Goal: Book appointment/travel/reservation

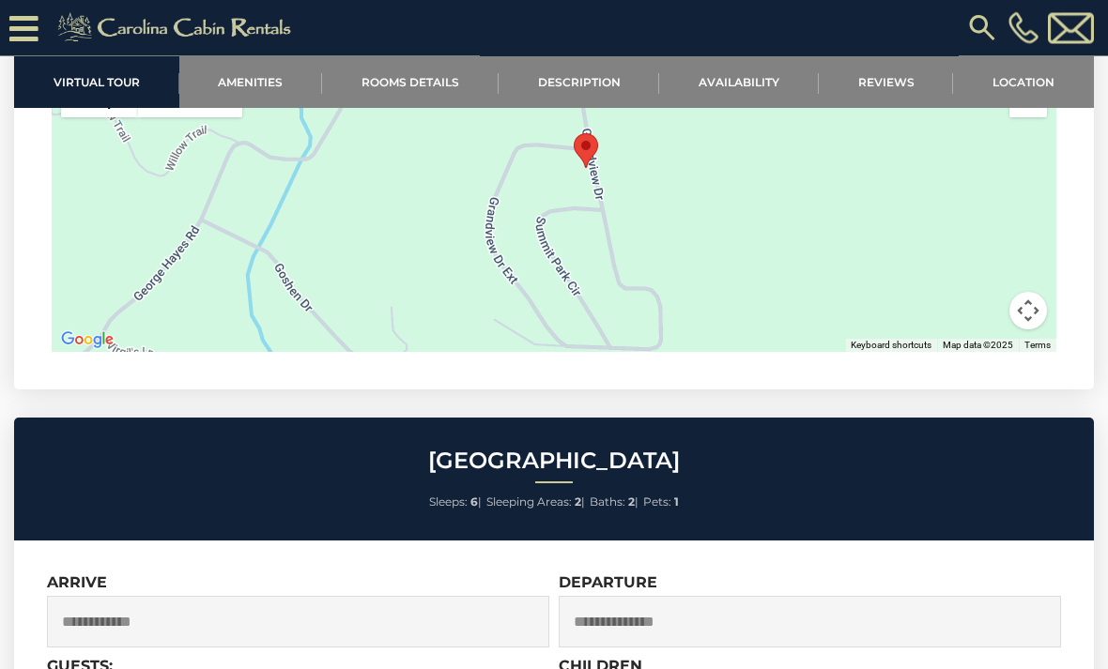
scroll to position [4181, 0]
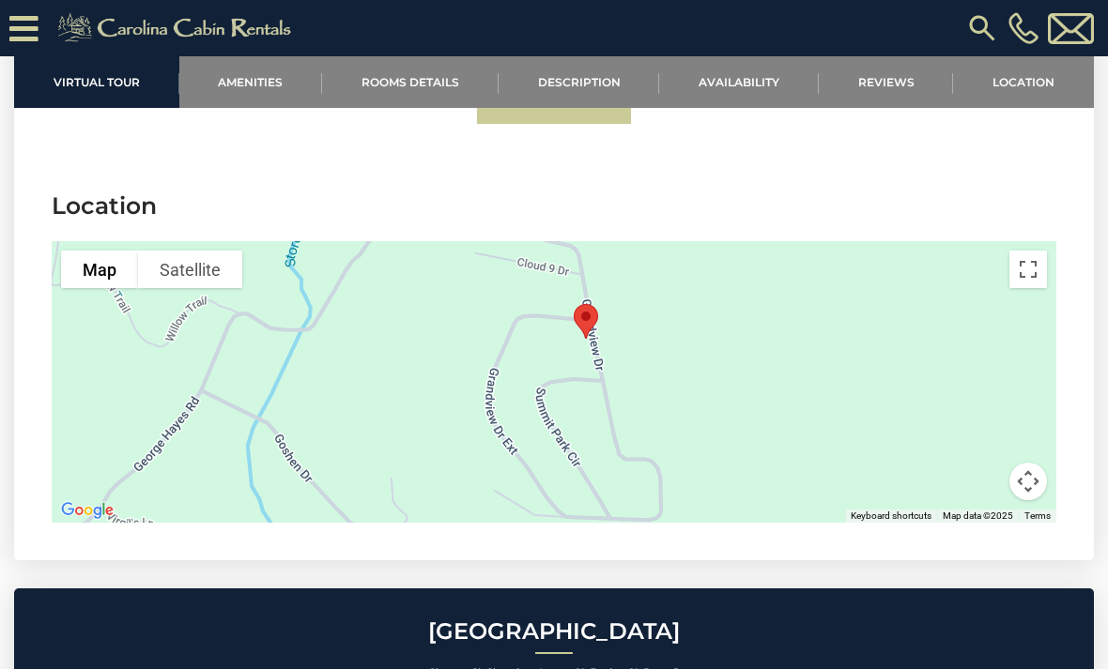
click at [1020, 104] on link "Location" at bounding box center [1023, 82] width 141 height 52
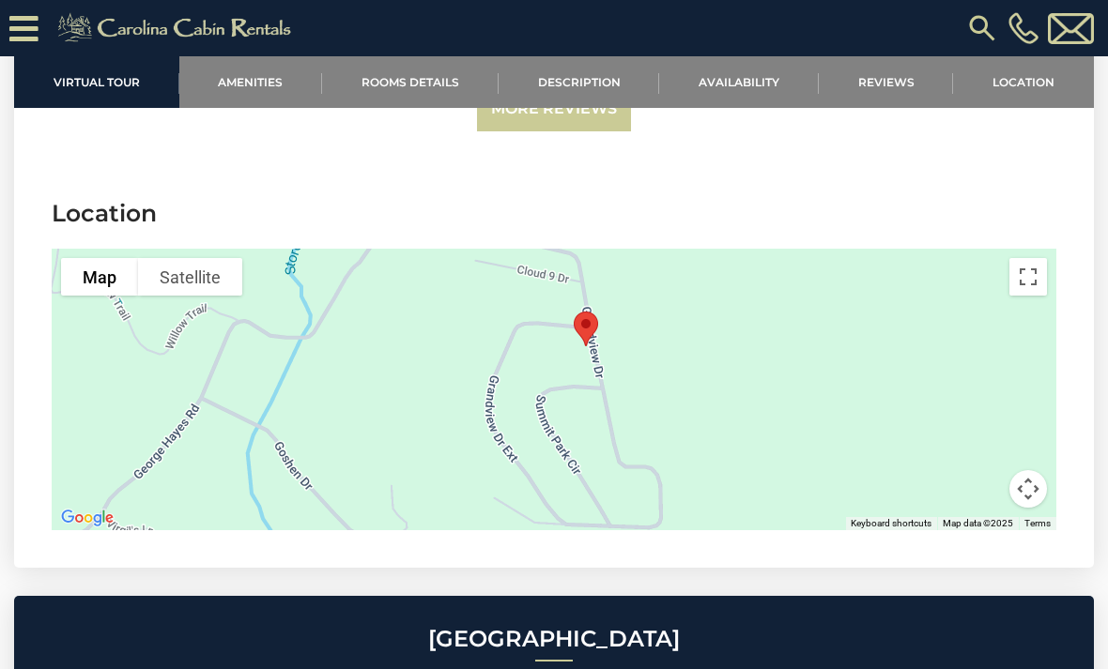
scroll to position [4172, 0]
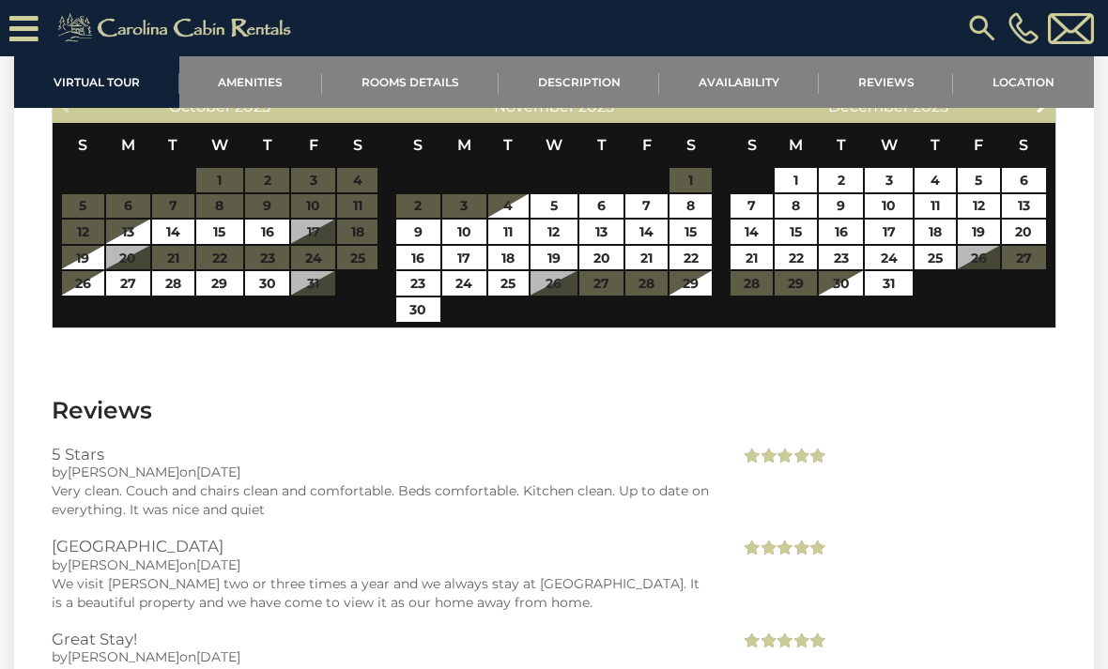
click at [1022, 84] on link "Location" at bounding box center [1023, 82] width 141 height 52
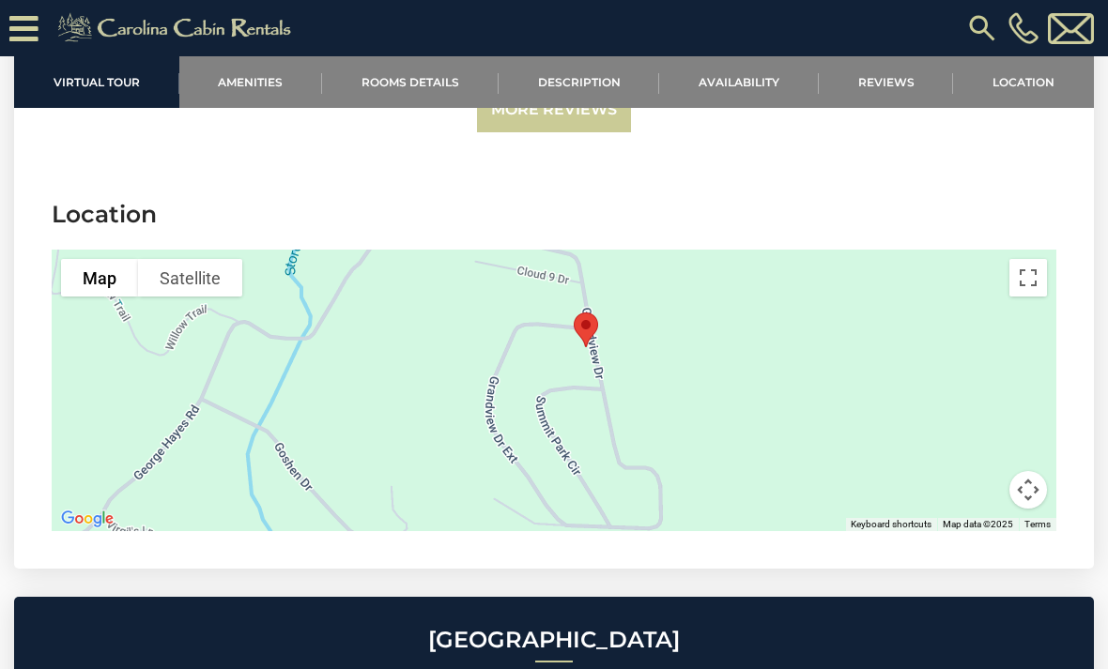
click at [23, 15] on icon at bounding box center [23, 28] width 29 height 33
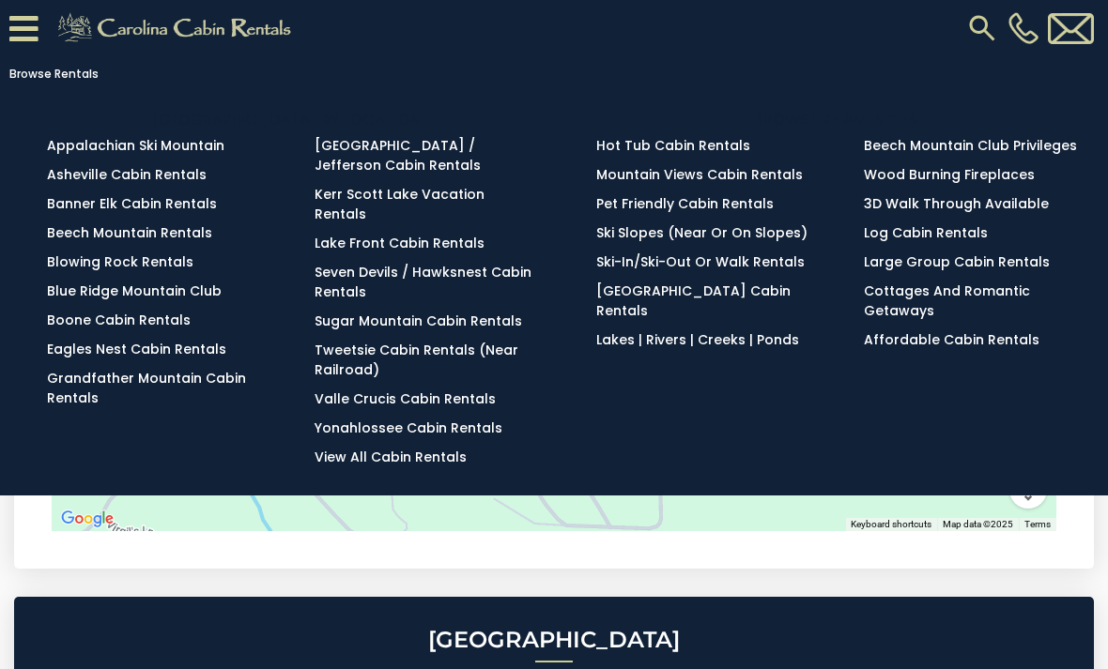
click at [420, 449] on link "View All Cabin Rentals" at bounding box center [391, 457] width 152 height 19
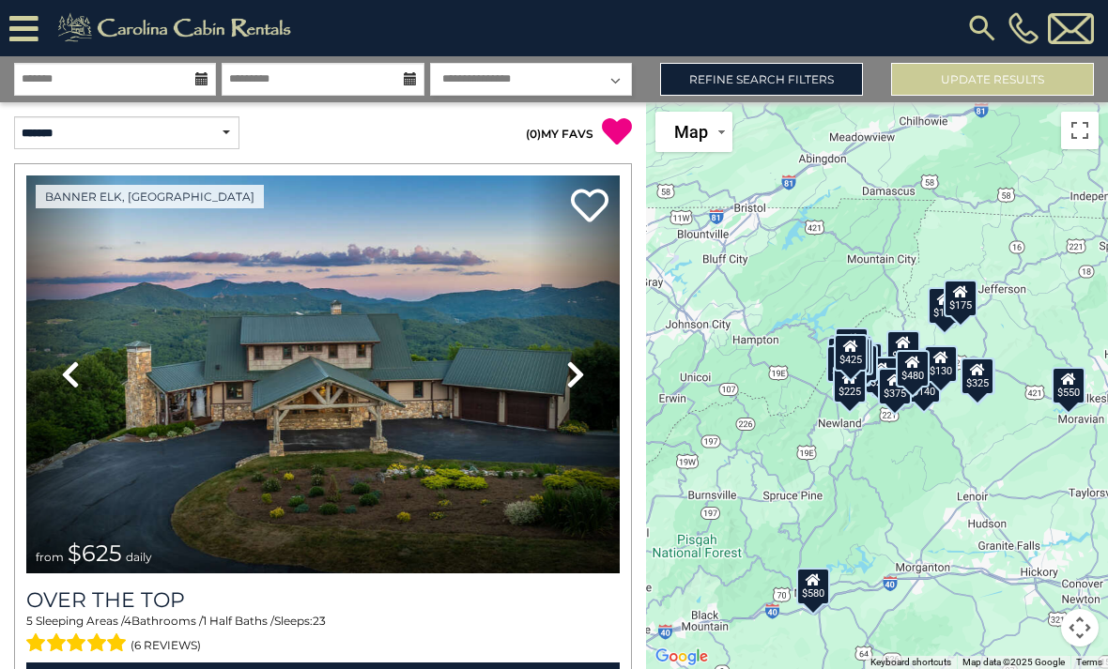
click at [1093, 131] on button "Toggle fullscreen view" at bounding box center [1080, 131] width 38 height 38
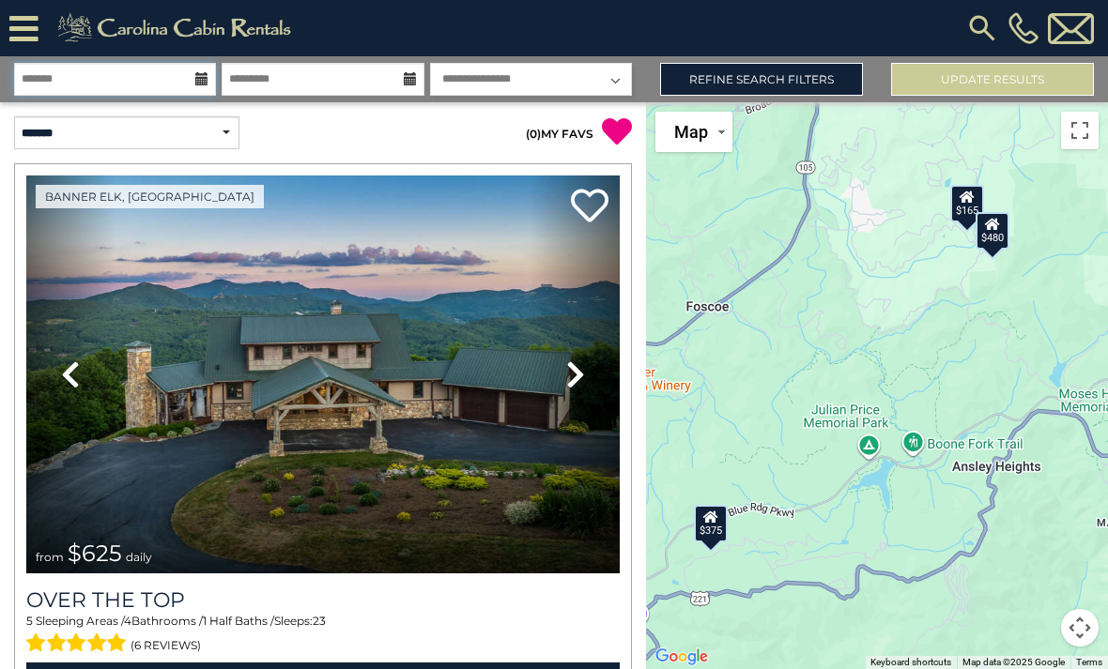
click at [139, 75] on input "text" at bounding box center [115, 79] width 202 height 33
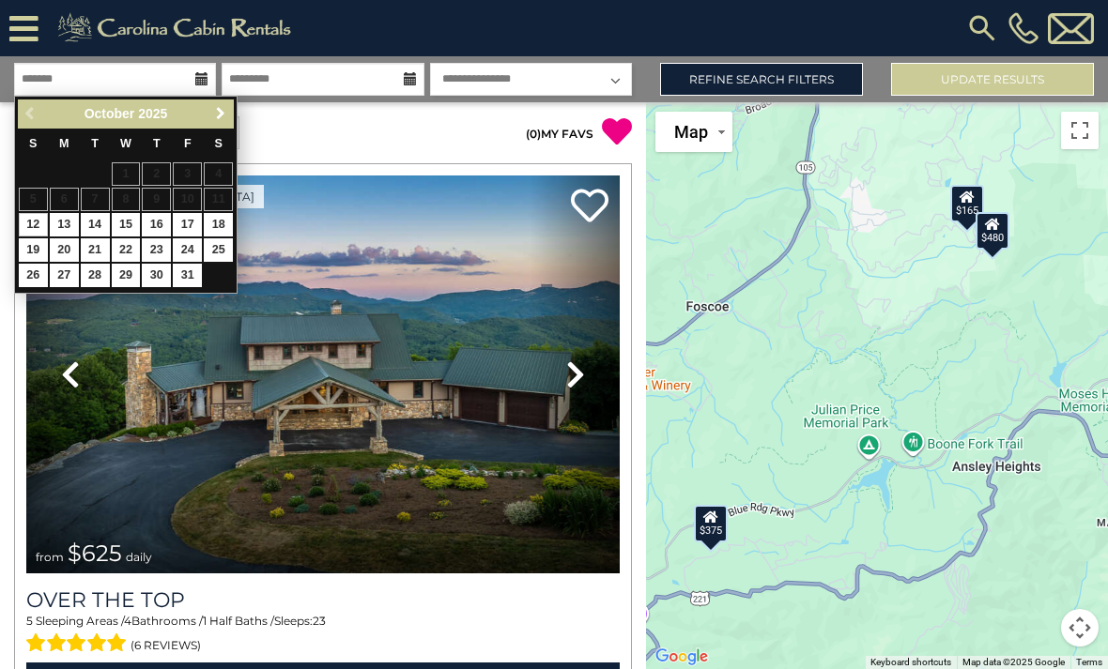
click at [222, 120] on span "Next" at bounding box center [220, 113] width 15 height 15
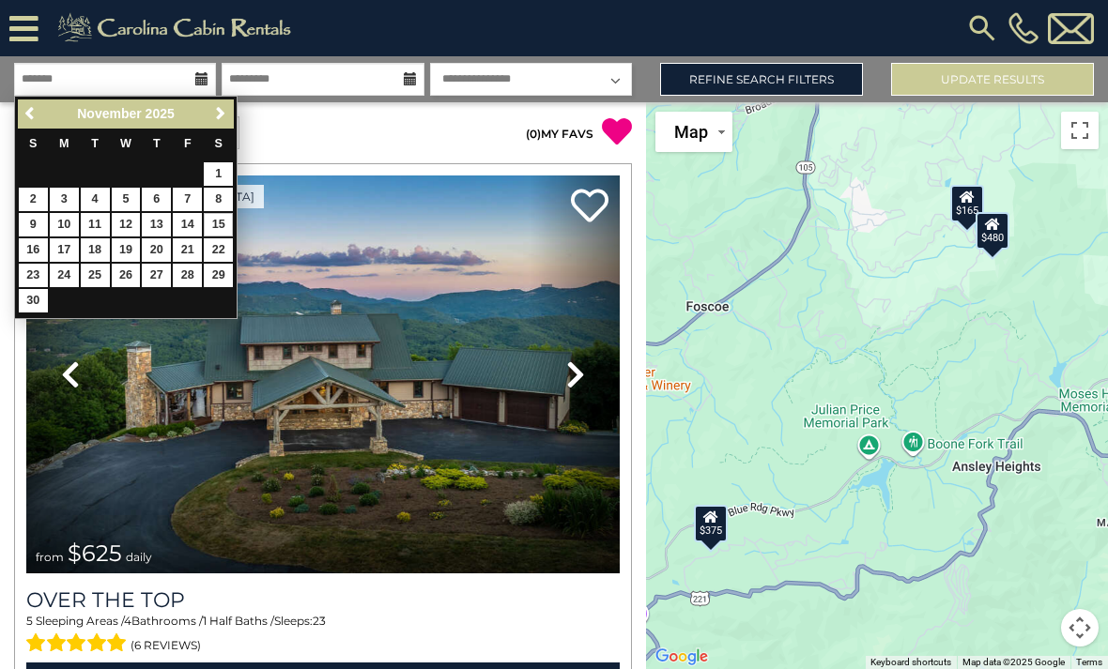
click at [223, 227] on link "15" at bounding box center [218, 224] width 29 height 23
type input "********"
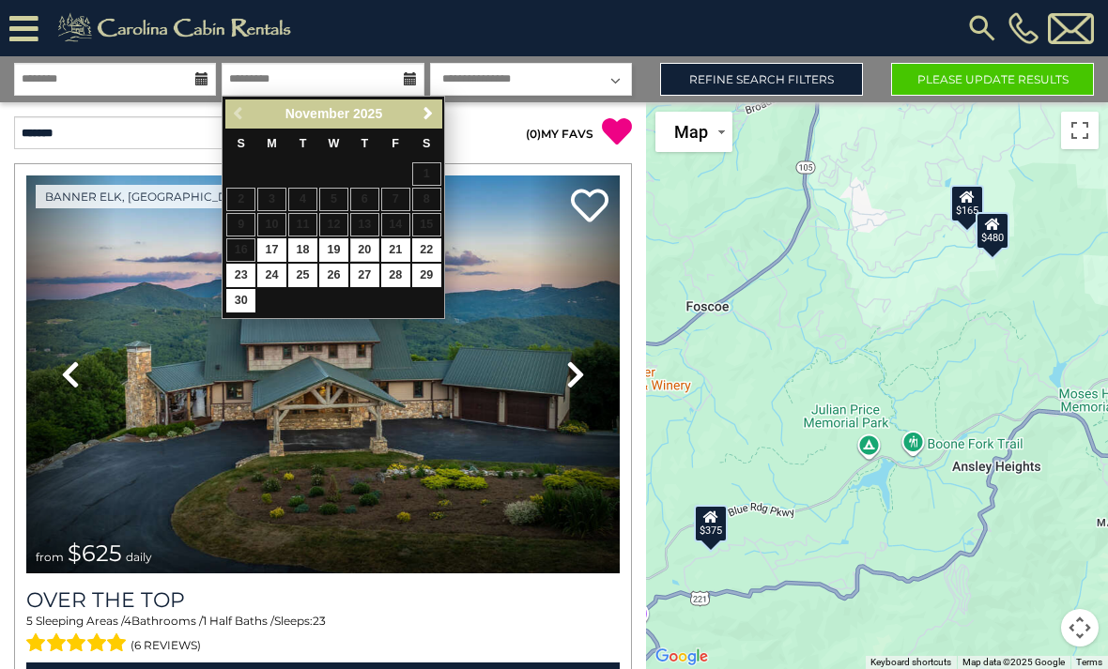
click at [363, 248] on link "20" at bounding box center [364, 249] width 29 height 23
type input "********"
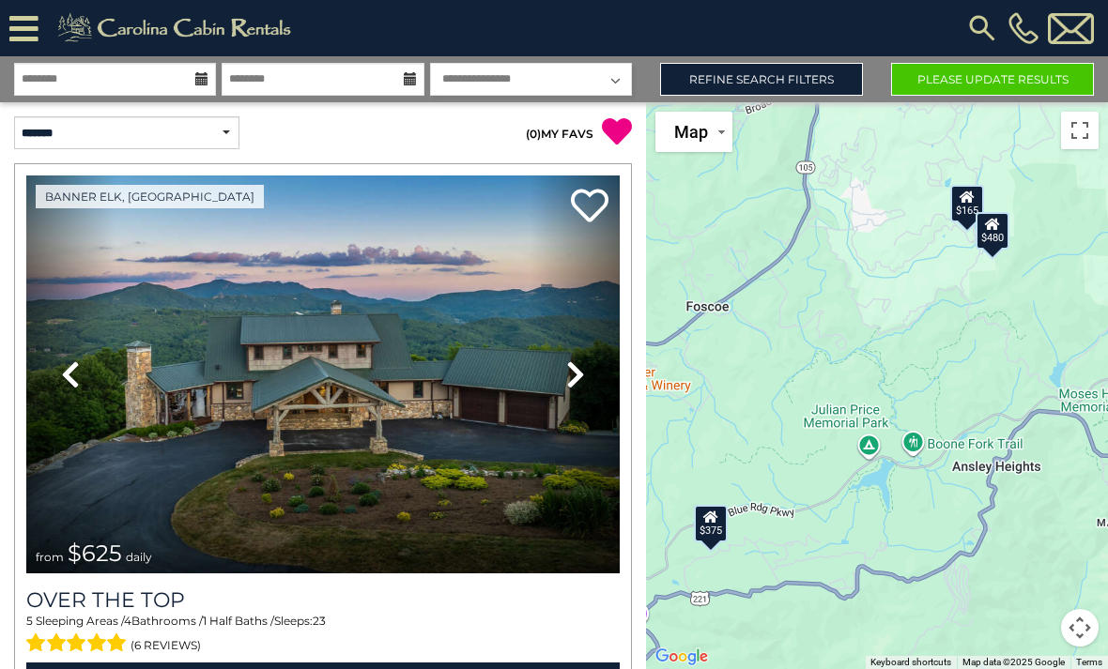
click at [1082, 121] on button "Toggle fullscreen view" at bounding box center [1080, 131] width 38 height 38
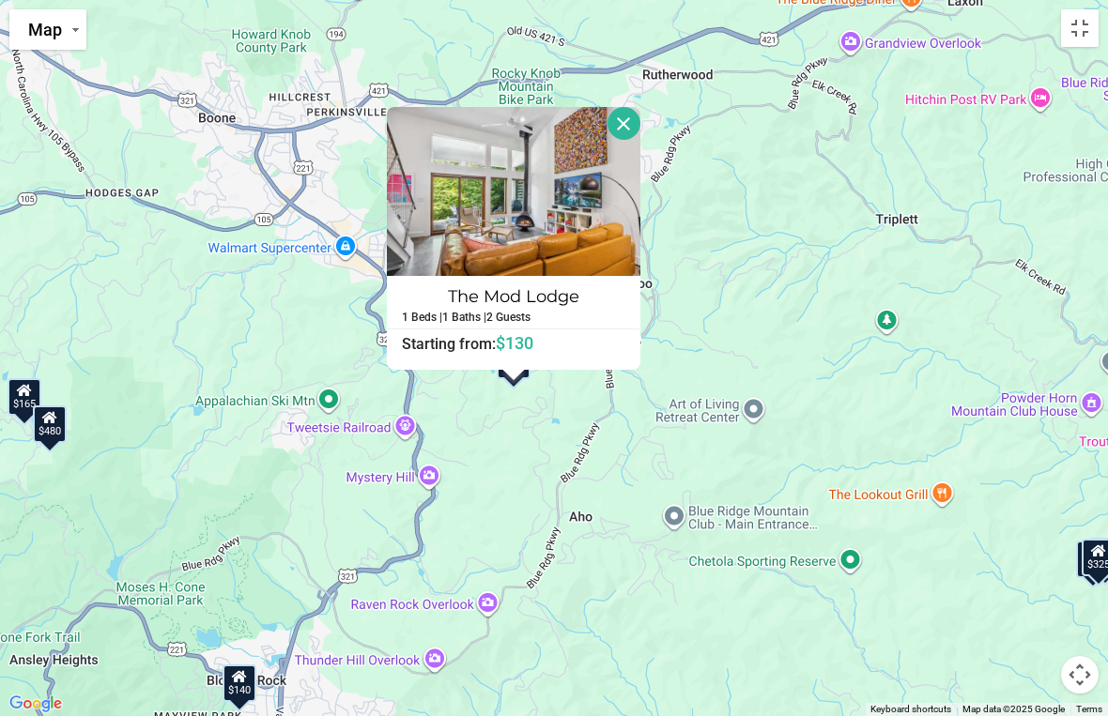
click at [636, 133] on button "Close" at bounding box center [623, 123] width 33 height 33
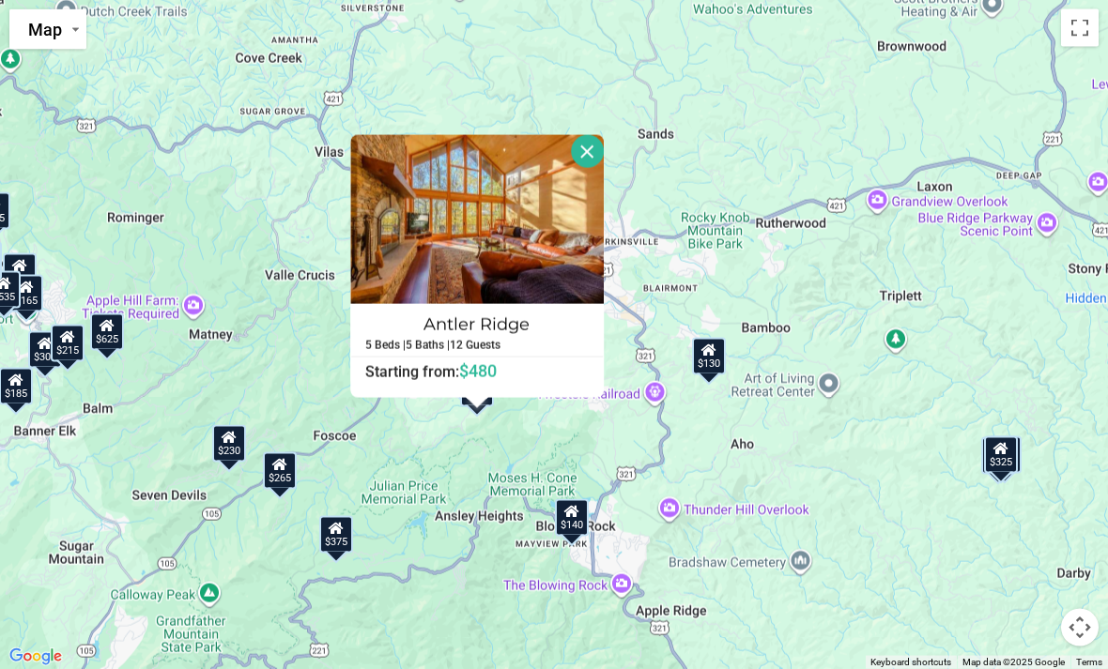
scroll to position [16, 0]
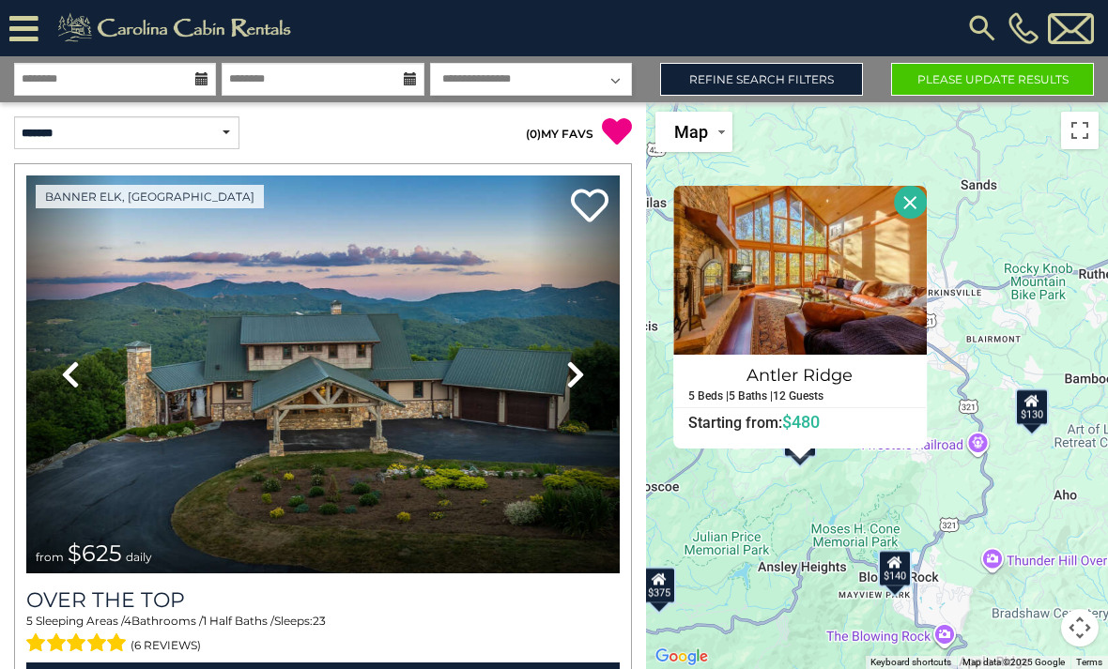
click at [38, 12] on icon at bounding box center [23, 28] width 29 height 33
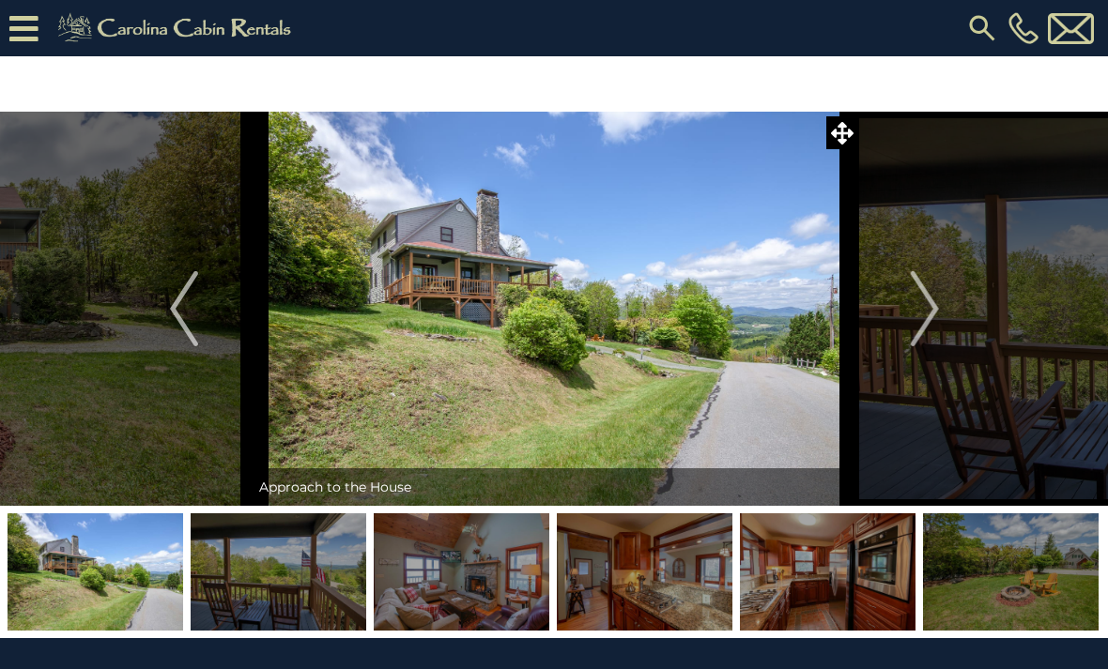
click at [904, 316] on button "Next" at bounding box center [924, 309] width 131 height 394
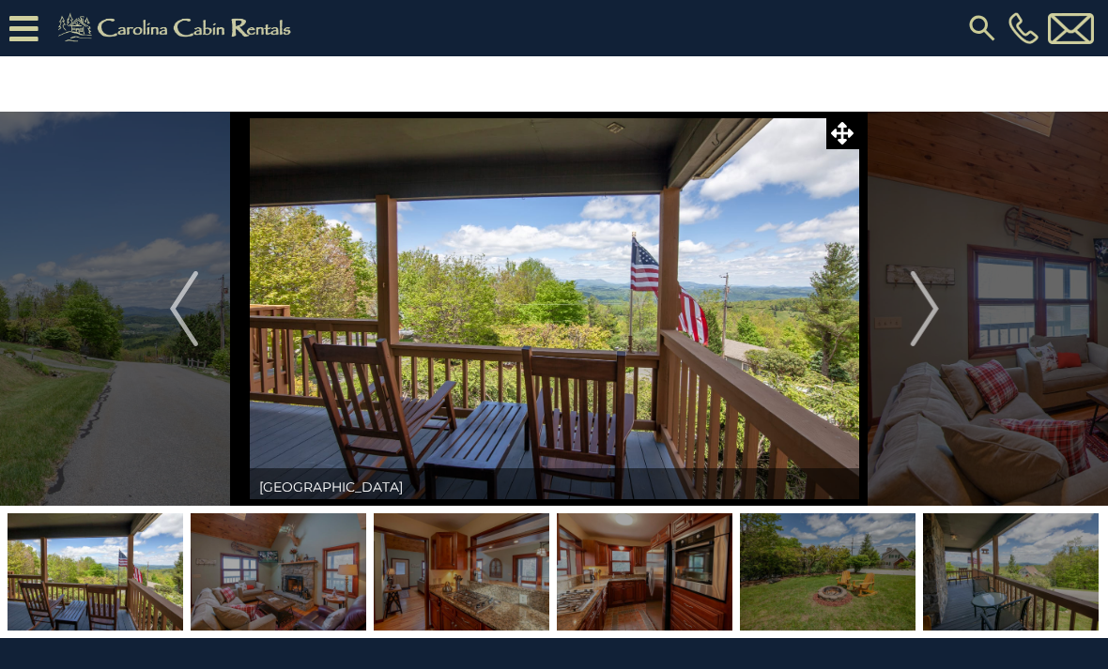
click at [921, 303] on img "Next" at bounding box center [924, 308] width 28 height 75
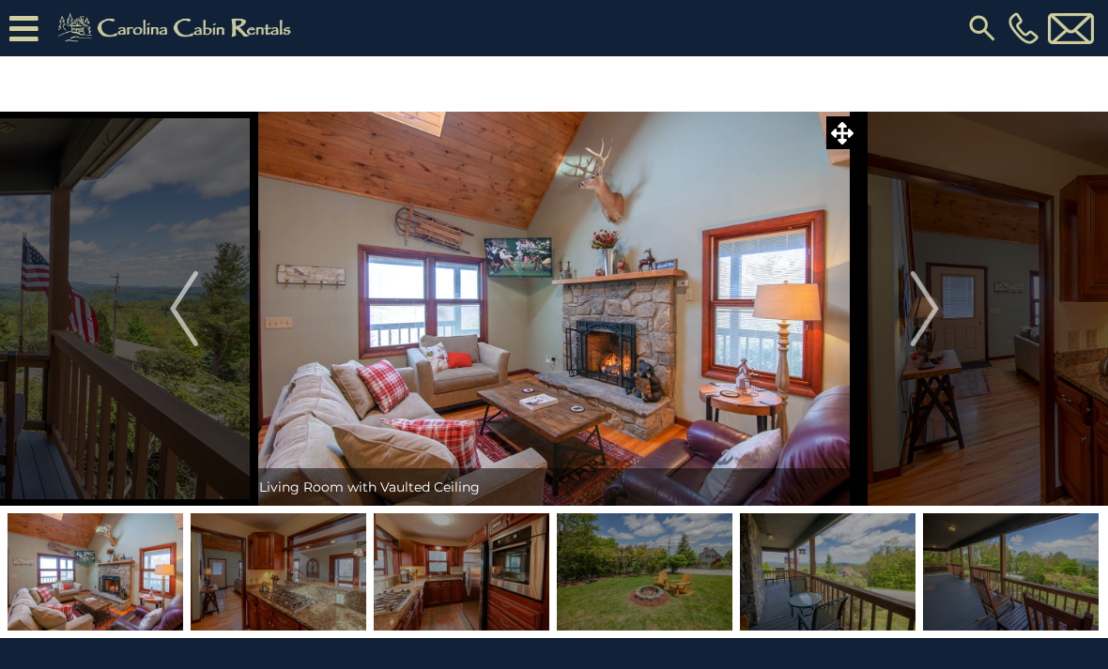
click at [934, 312] on img "Next" at bounding box center [924, 308] width 28 height 75
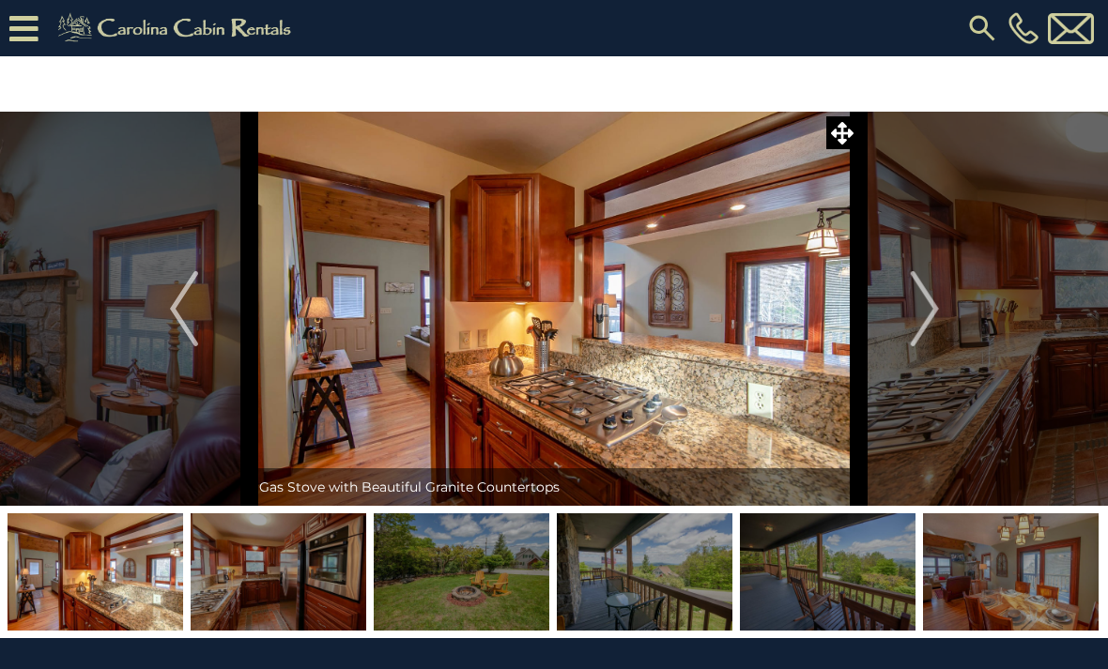
click at [928, 296] on img "Next" at bounding box center [924, 308] width 28 height 75
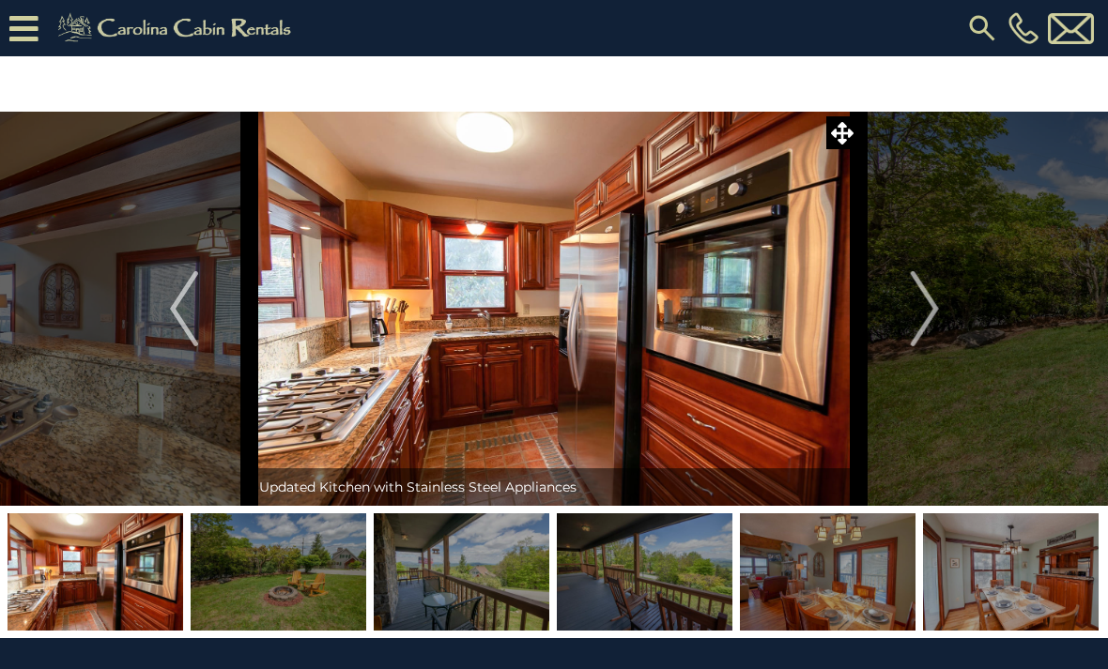
click at [924, 304] on img "Next" at bounding box center [924, 308] width 28 height 75
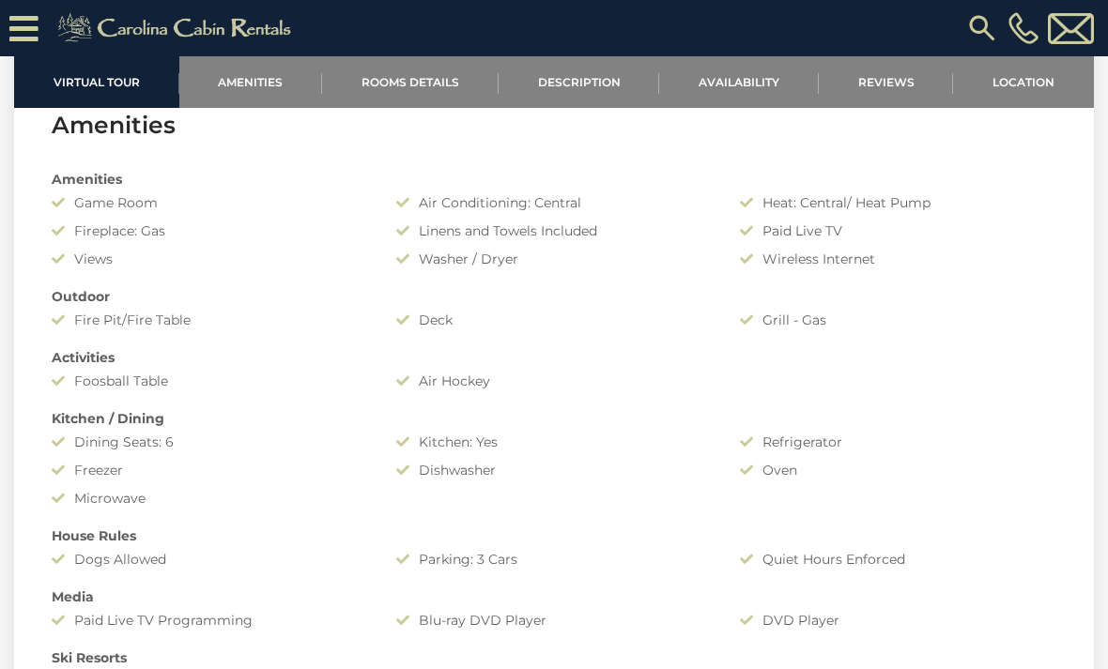
scroll to position [1238, 0]
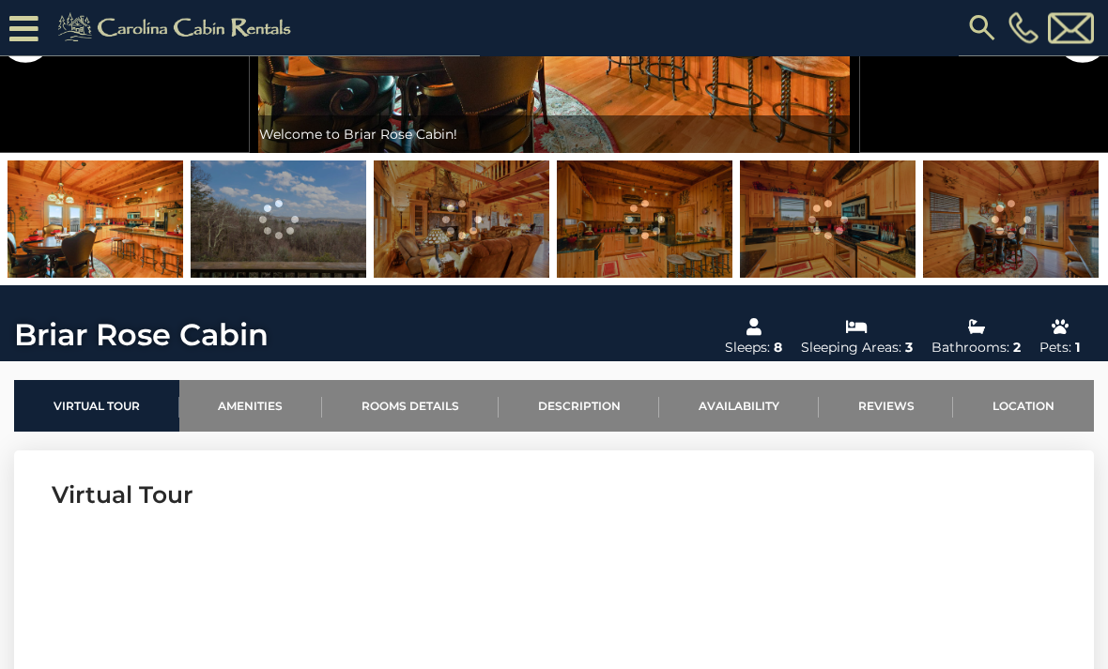
scroll to position [336, 0]
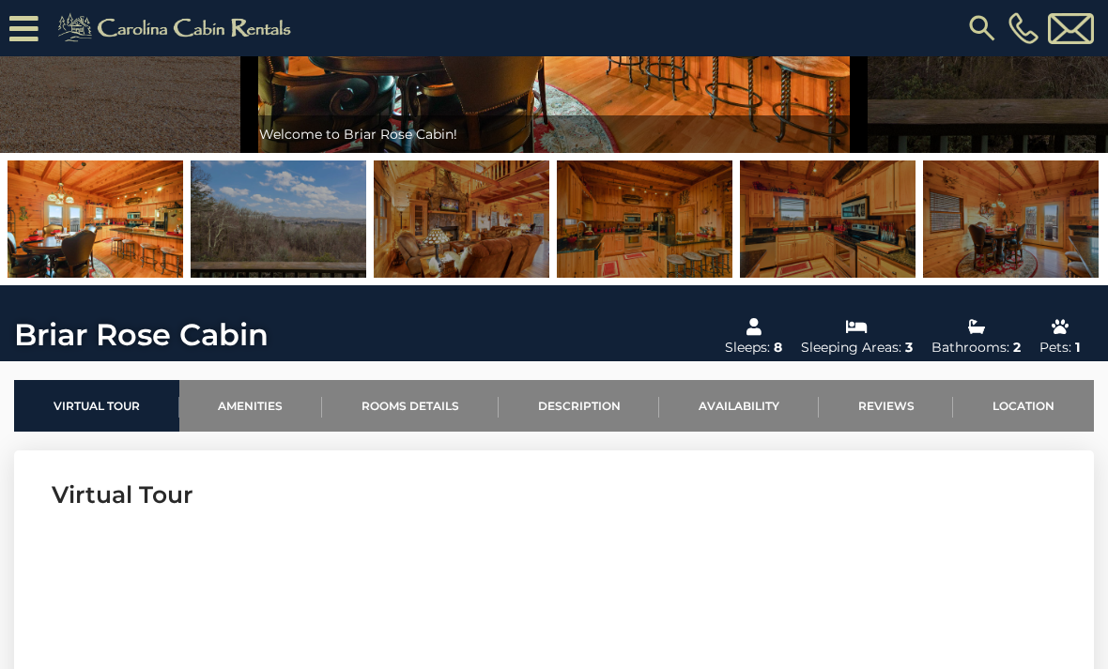
click at [774, 410] on link "Availability" at bounding box center [739, 406] width 160 height 52
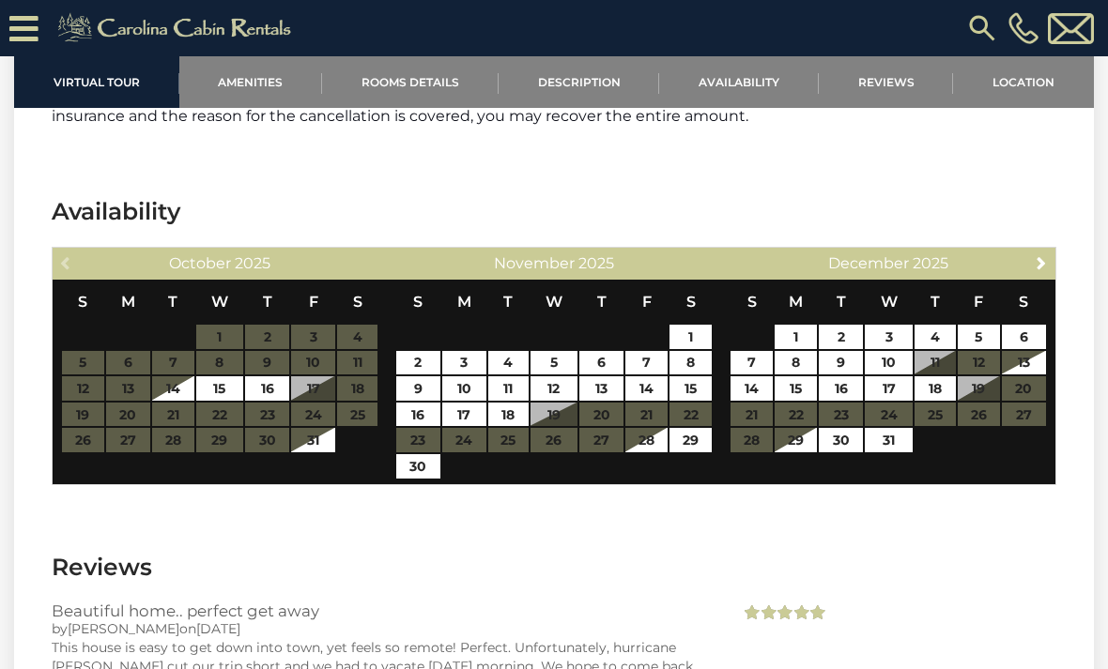
scroll to position [3189, 0]
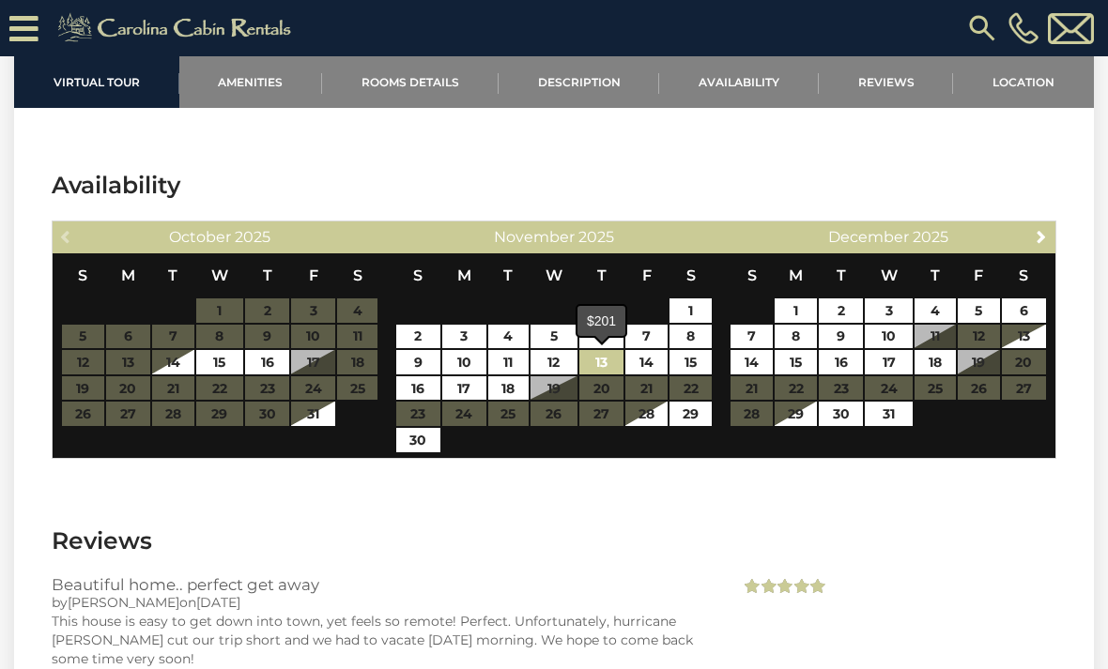
click at [612, 365] on link "13" at bounding box center [601, 362] width 44 height 24
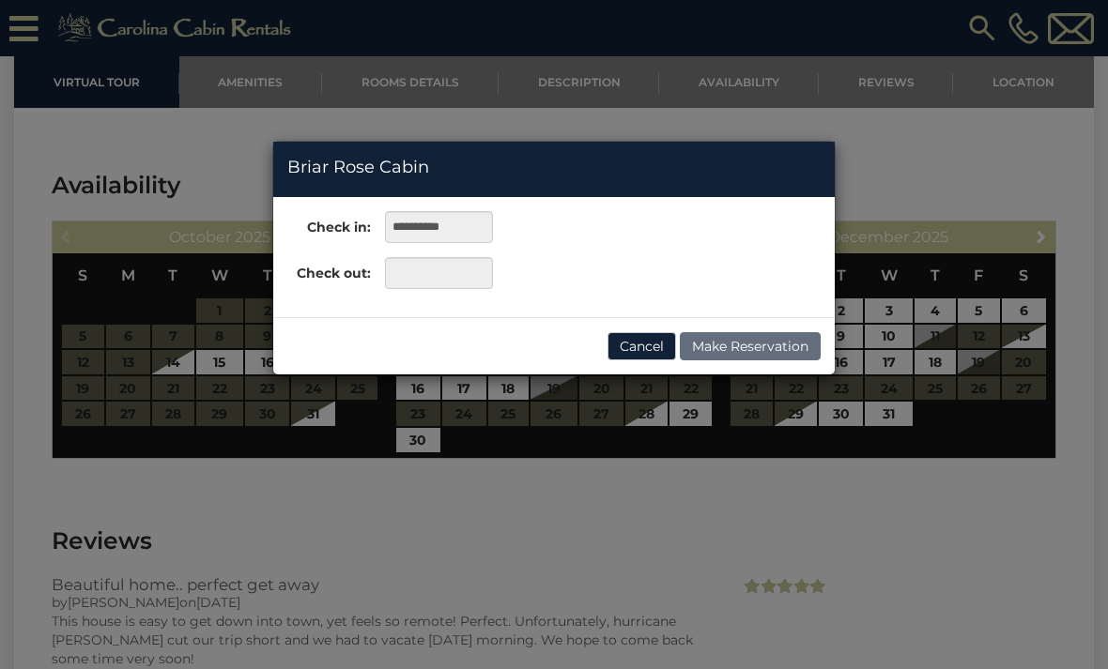
click at [607, 357] on button "Cancel" at bounding box center [641, 346] width 69 height 28
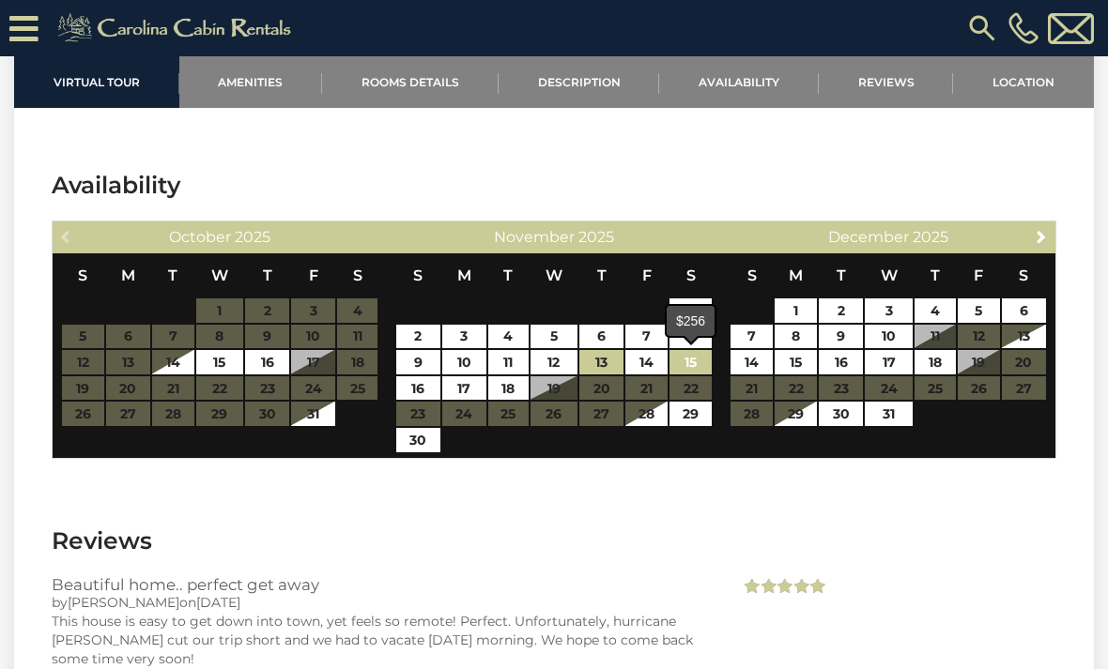
click at [691, 364] on link "15" at bounding box center [690, 362] width 42 height 24
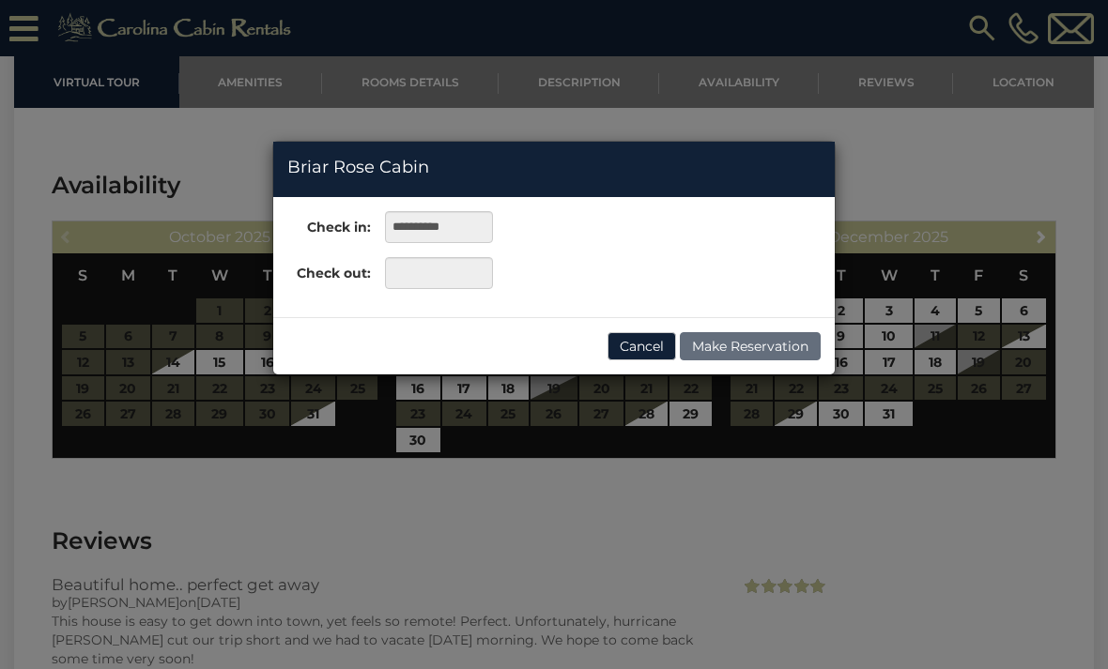
click at [649, 358] on button "Cancel" at bounding box center [641, 346] width 69 height 28
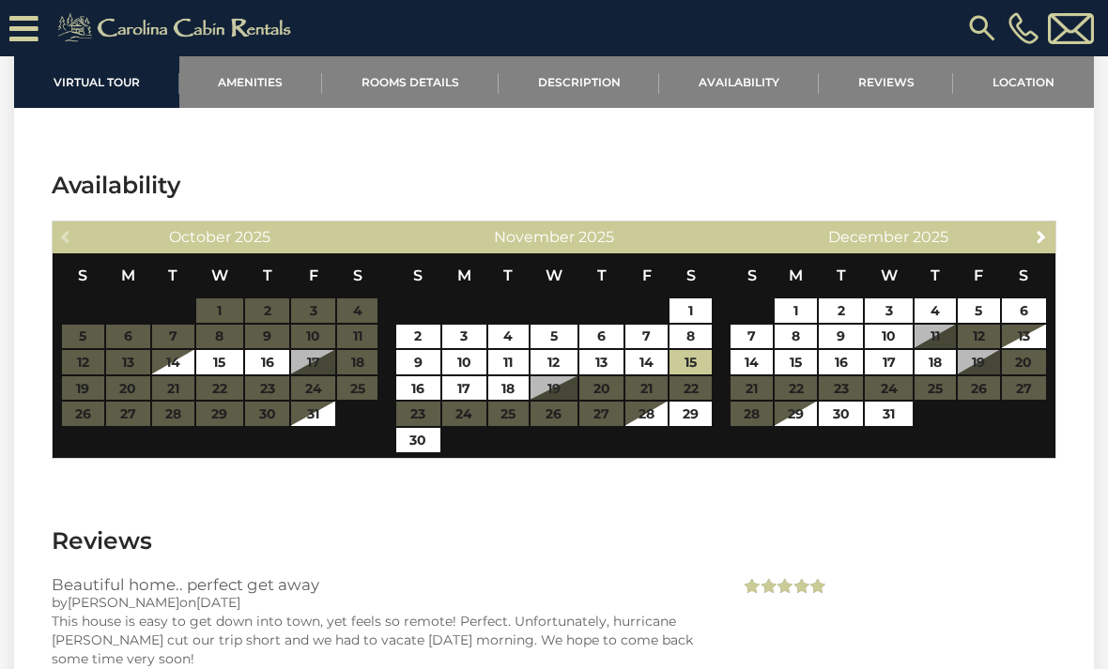
click at [543, 391] on table "S M T W T F S 1 2 3 4 5 6 7 8 9 10 11 12 13 14 15 16 17 18 19 20 21 22 23 24 25…" at bounding box center [553, 353] width 317 height 200
click at [704, 374] on link "15" at bounding box center [690, 362] width 42 height 24
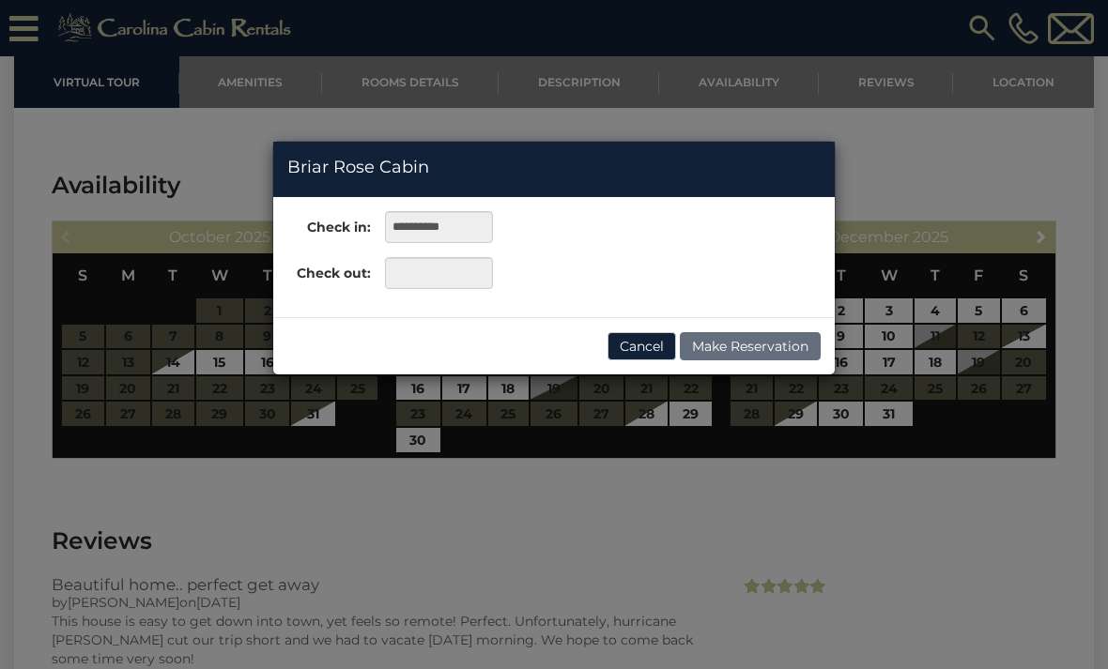
click at [523, 389] on div "**********" at bounding box center [554, 334] width 1108 height 669
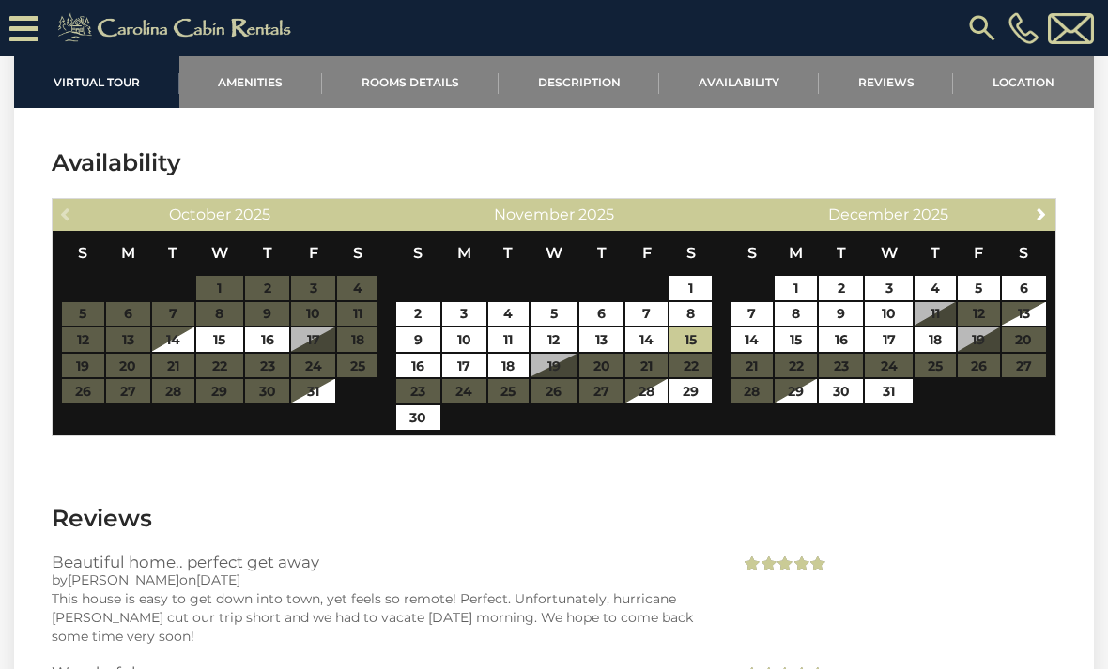
scroll to position [3214, 0]
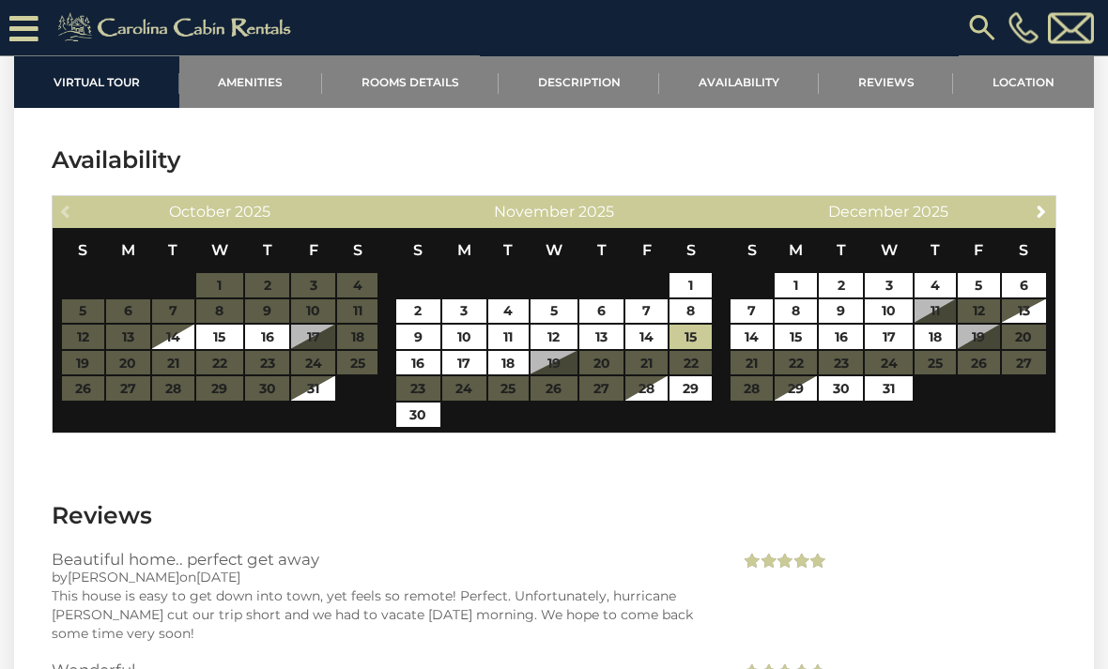
click at [554, 367] on table "S M T W T F S 1 2 3 4 5 6 7 8 9 10 11 12 13 14 15 16 17 18 19 20 21 22 23 24 25…" at bounding box center [553, 329] width 317 height 200
click at [557, 371] on table "S M T W T F S 1 2 3 4 5 6 7 8 9 10 11 12 13 14 15 16 17 18 19 20 21 22 23 24 25…" at bounding box center [553, 329] width 317 height 200
click at [512, 367] on link "18" at bounding box center [508, 363] width 40 height 24
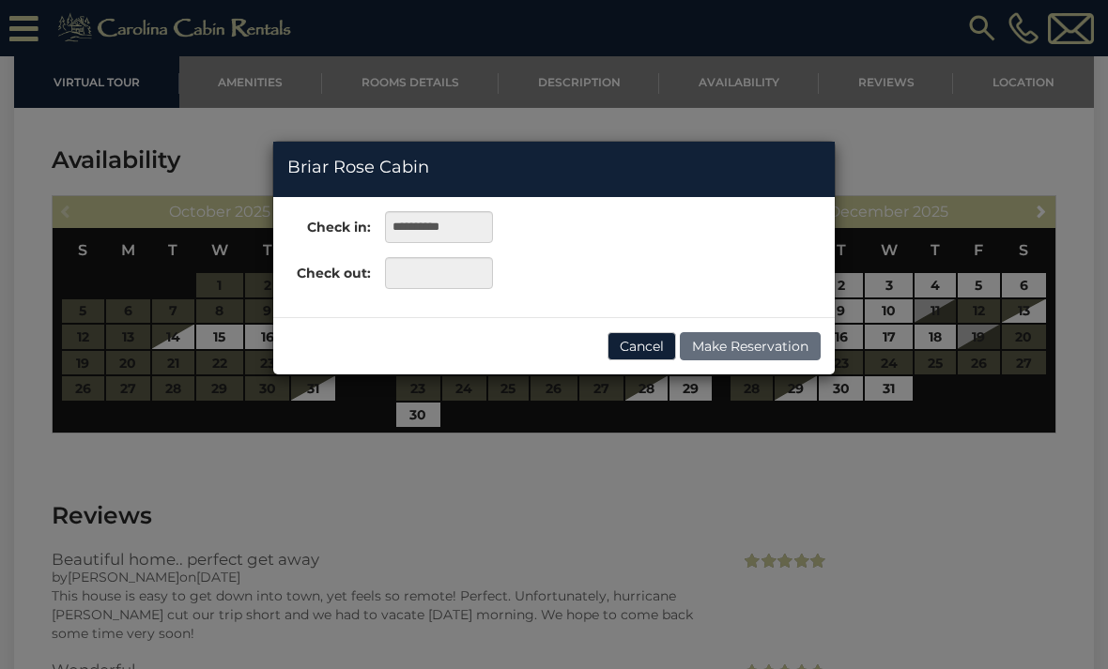
click at [639, 356] on button "Cancel" at bounding box center [641, 346] width 69 height 28
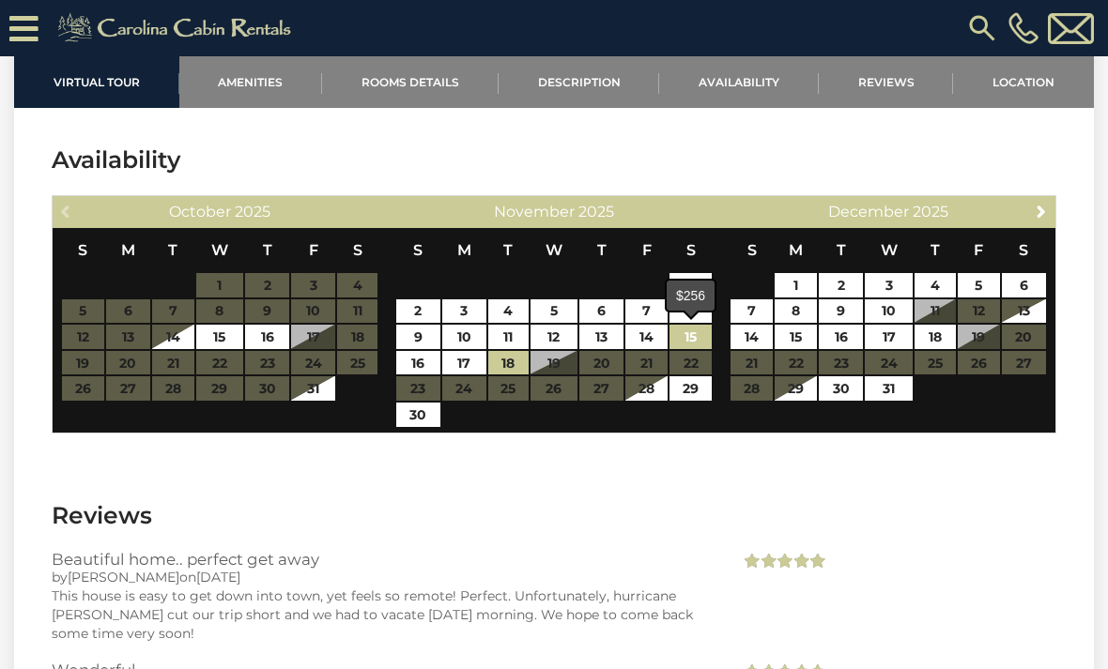
click at [683, 343] on link "15" at bounding box center [690, 337] width 42 height 24
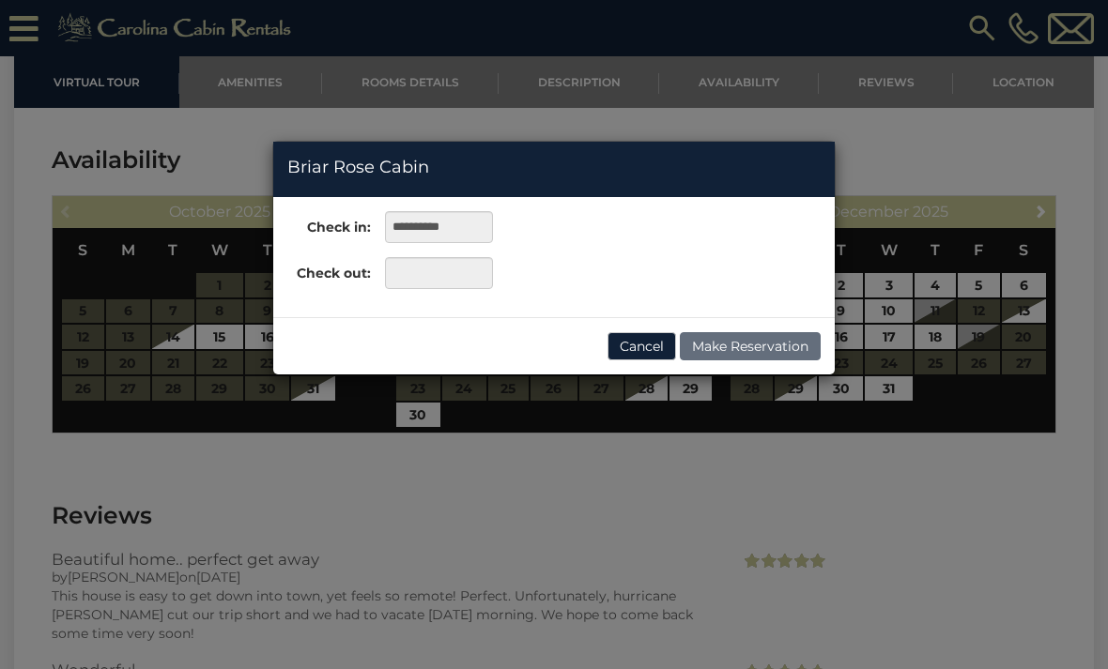
click at [636, 359] on button "Cancel" at bounding box center [641, 346] width 69 height 28
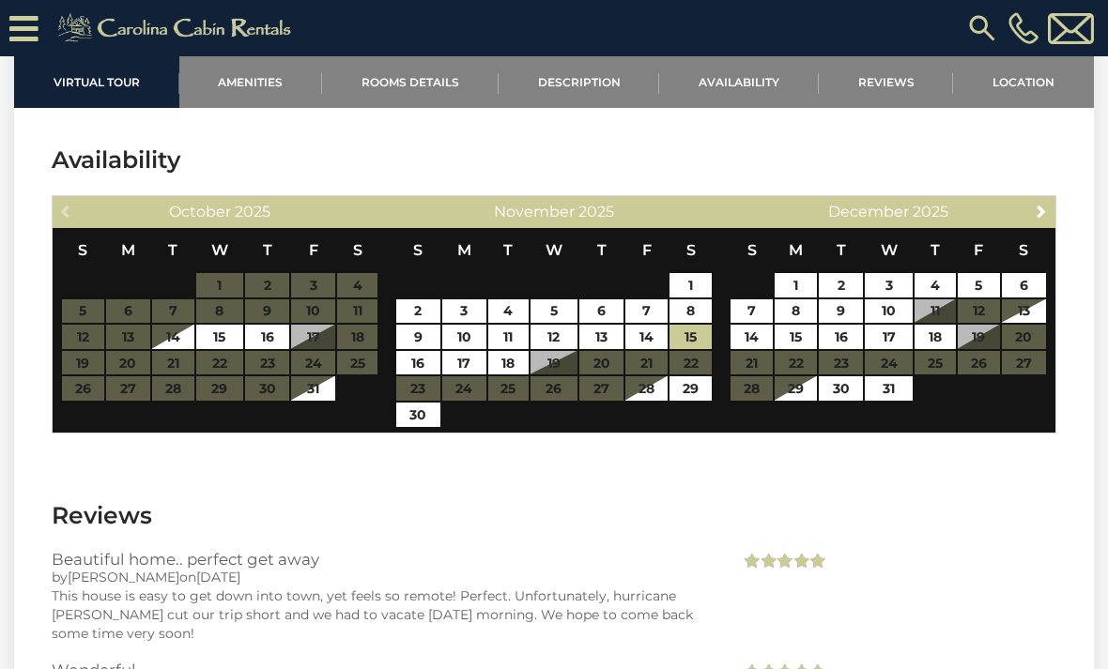
click at [494, 665] on h3 "Wonderful" at bounding box center [382, 670] width 660 height 17
click at [694, 341] on link "15" at bounding box center [690, 337] width 42 height 24
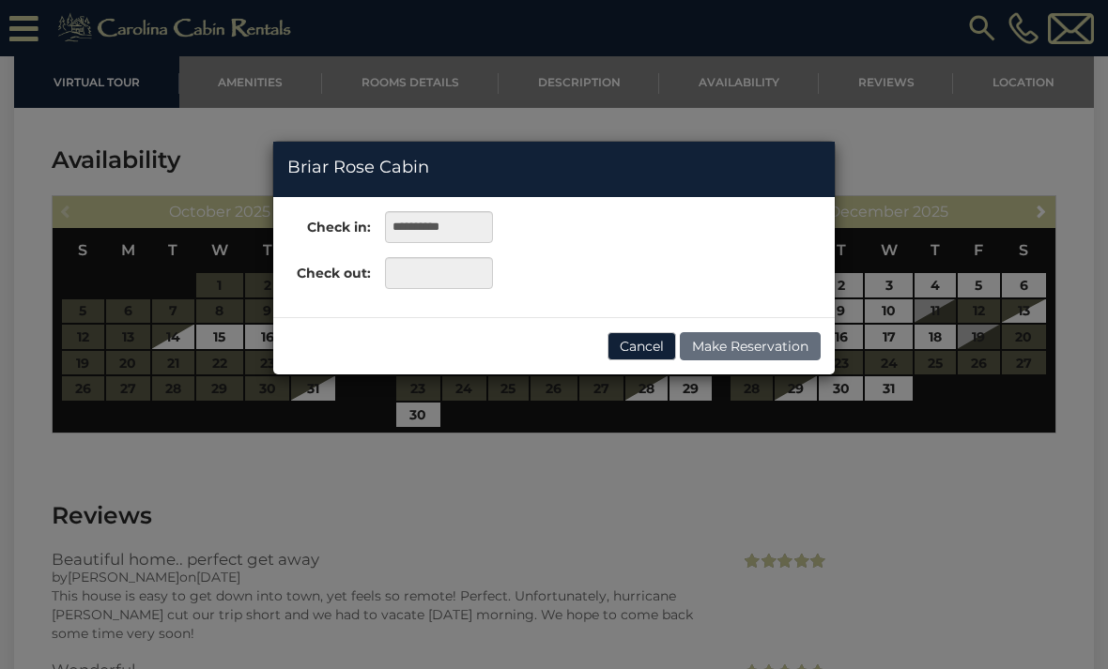
click at [659, 347] on button "Cancel" at bounding box center [641, 346] width 69 height 28
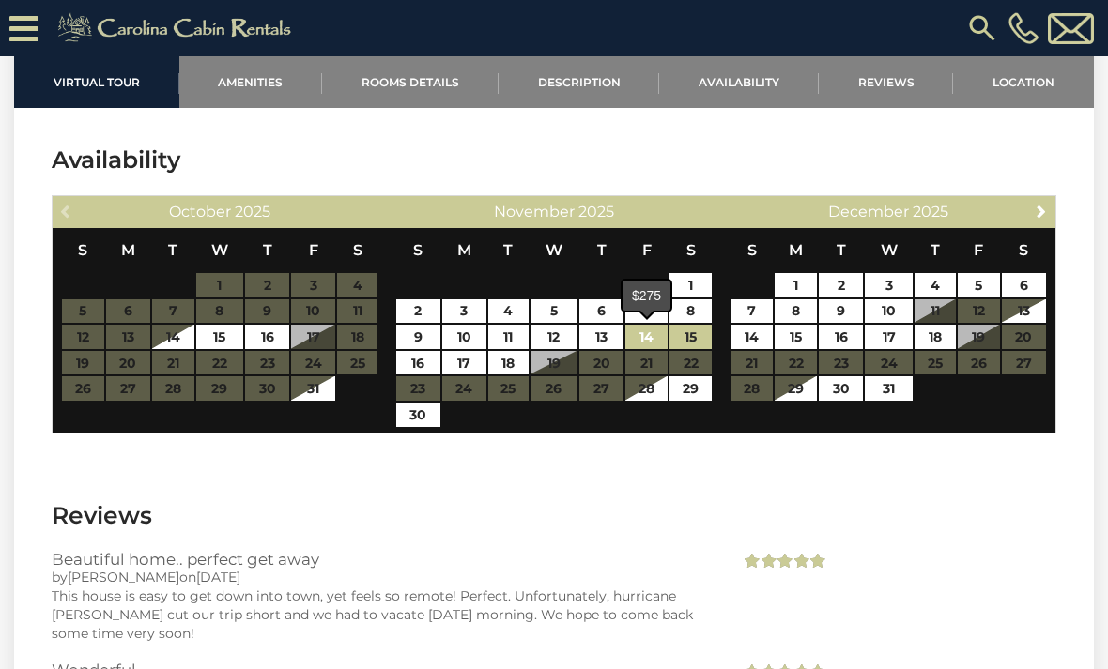
click at [649, 338] on link "14" at bounding box center [646, 337] width 42 height 24
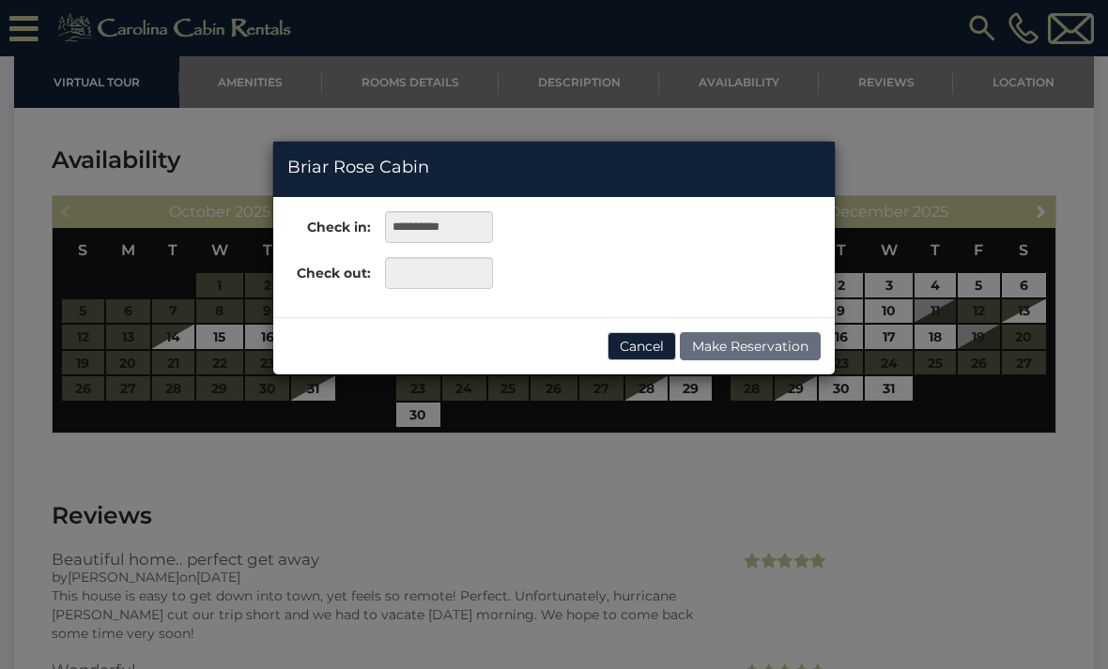
click at [653, 348] on button "Cancel" at bounding box center [641, 346] width 69 height 28
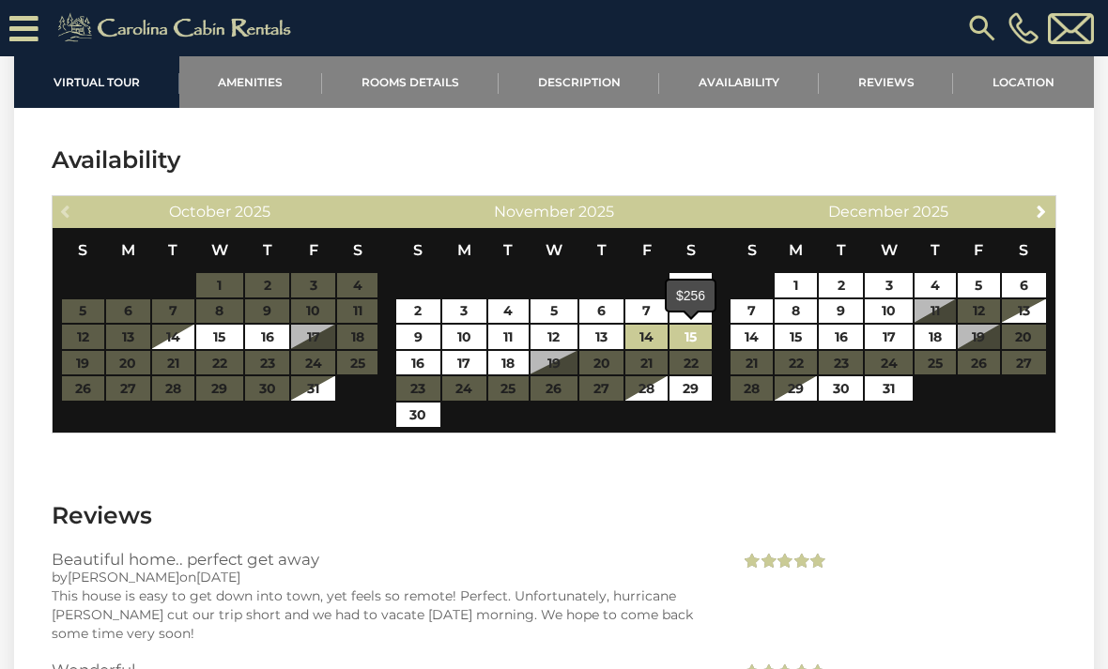
click at [680, 335] on link "15" at bounding box center [690, 337] width 42 height 24
type input "**********"
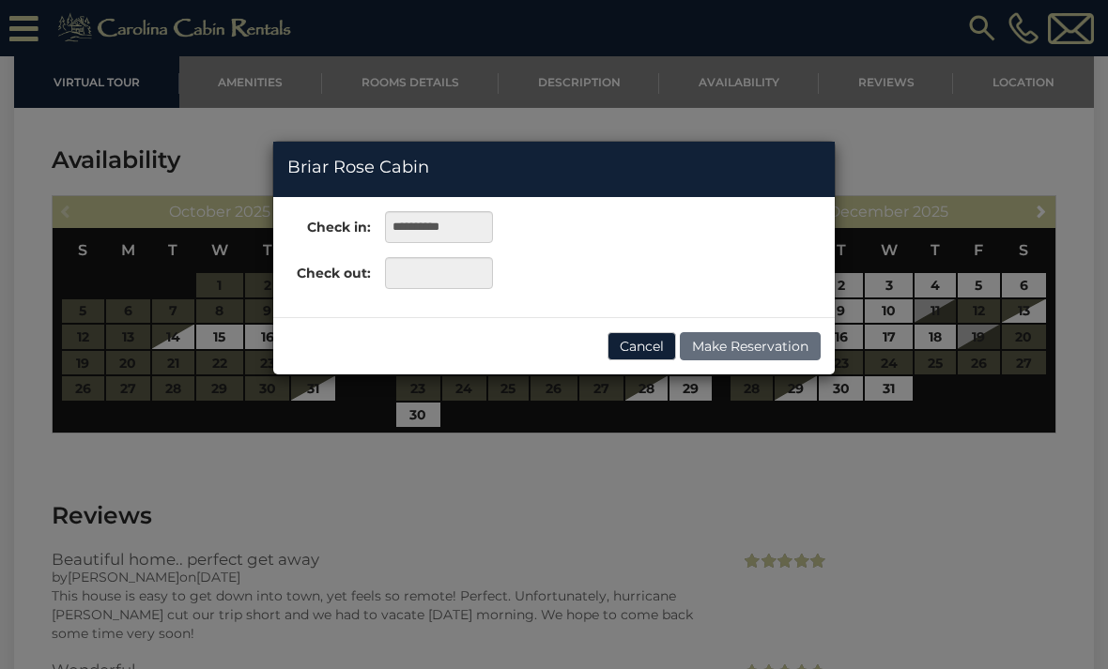
click at [639, 351] on button "Cancel" at bounding box center [641, 346] width 69 height 28
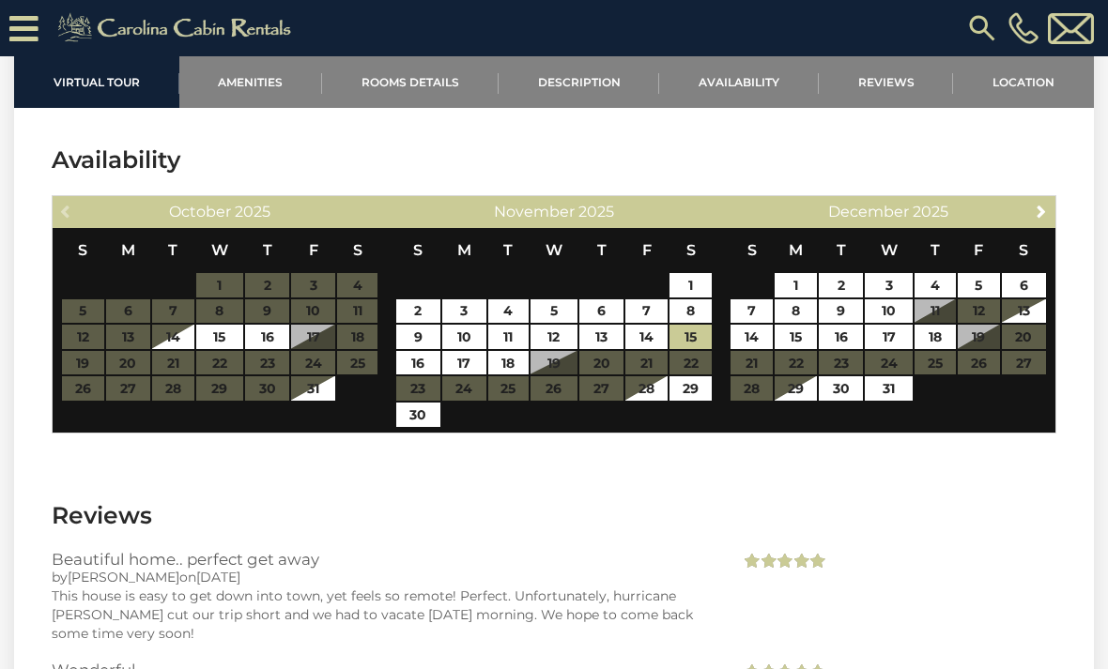
click at [559, 369] on table "S M T W T F S 1 2 3 4 5 6 7 8 9 10 11 12 13 14 15 16 17 18 19 20 21 22 23 24 25…" at bounding box center [553, 328] width 317 height 200
click at [550, 369] on table "S M T W T F S 1 2 3 4 5 6 7 8 9 10 11 12 13 14 15 16 17 18 19 20 21 22 23 24 25…" at bounding box center [553, 328] width 317 height 200
click at [541, 367] on table "S M T W T F S 1 2 3 4 5 6 7 8 9 10 11 12 13 14 15 16 17 18 19 20 21 22 23 24 25…" at bounding box center [553, 328] width 317 height 200
click at [541, 371] on table "S M T W T F S 1 2 3 4 5 6 7 8 9 10 11 12 13 14 15 16 17 18 19 20 21 22 23 24 25…" at bounding box center [553, 328] width 317 height 200
click at [552, 369] on table "S M T W T F S 1 2 3 4 5 6 7 8 9 10 11 12 13 14 15 16 17 18 19 20 21 22 23 24 25…" at bounding box center [553, 328] width 317 height 200
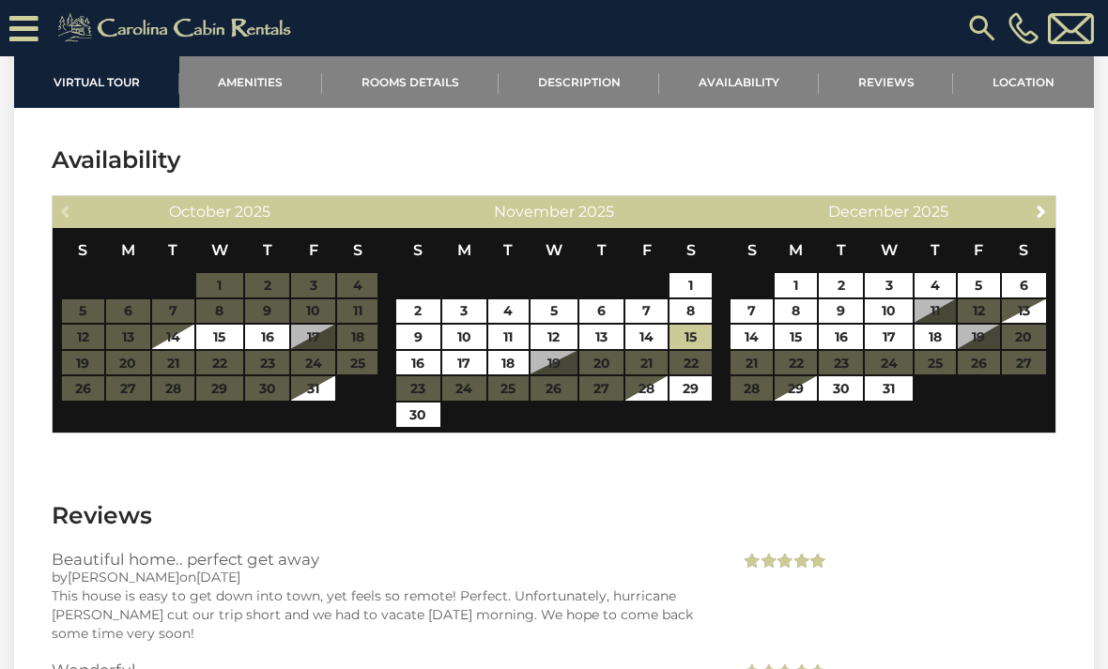
click at [547, 369] on table "S M T W T F S 1 2 3 4 5 6 7 8 9 10 11 12 13 14 15 16 17 18 19 20 21 22 23 24 25…" at bounding box center [553, 328] width 317 height 200
click at [547, 368] on table "S M T W T F S 1 2 3 4 5 6 7 8 9 10 11 12 13 14 15 16 17 18 19 20 21 22 23 24 25…" at bounding box center [553, 328] width 317 height 200
click at [699, 348] on link "15" at bounding box center [690, 337] width 42 height 24
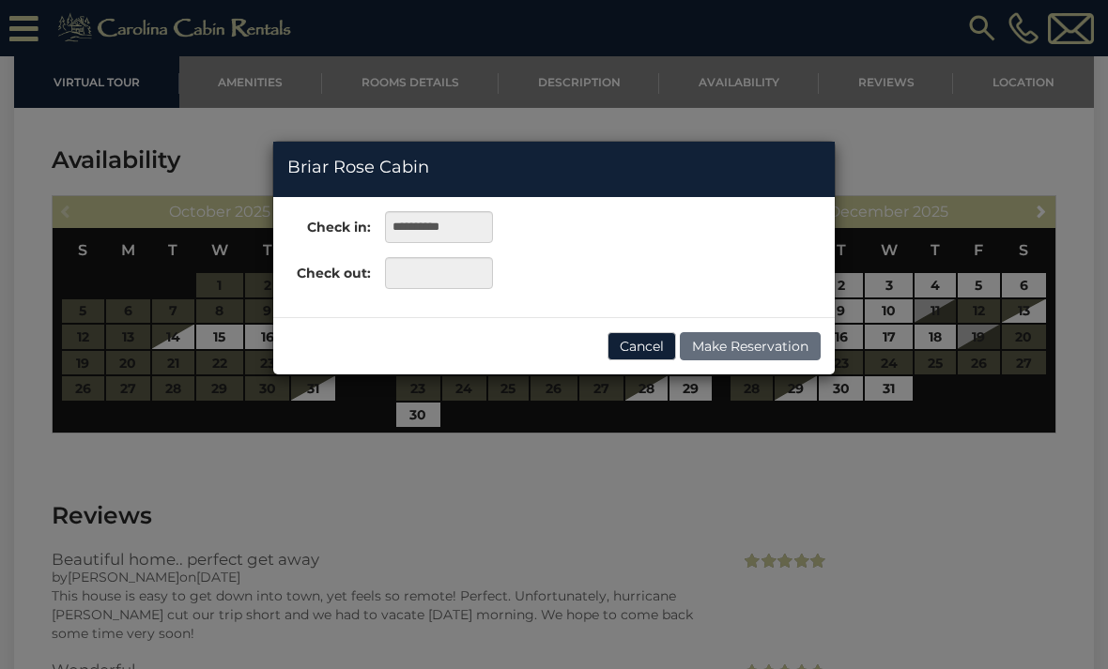
click at [622, 353] on button "Cancel" at bounding box center [641, 346] width 69 height 28
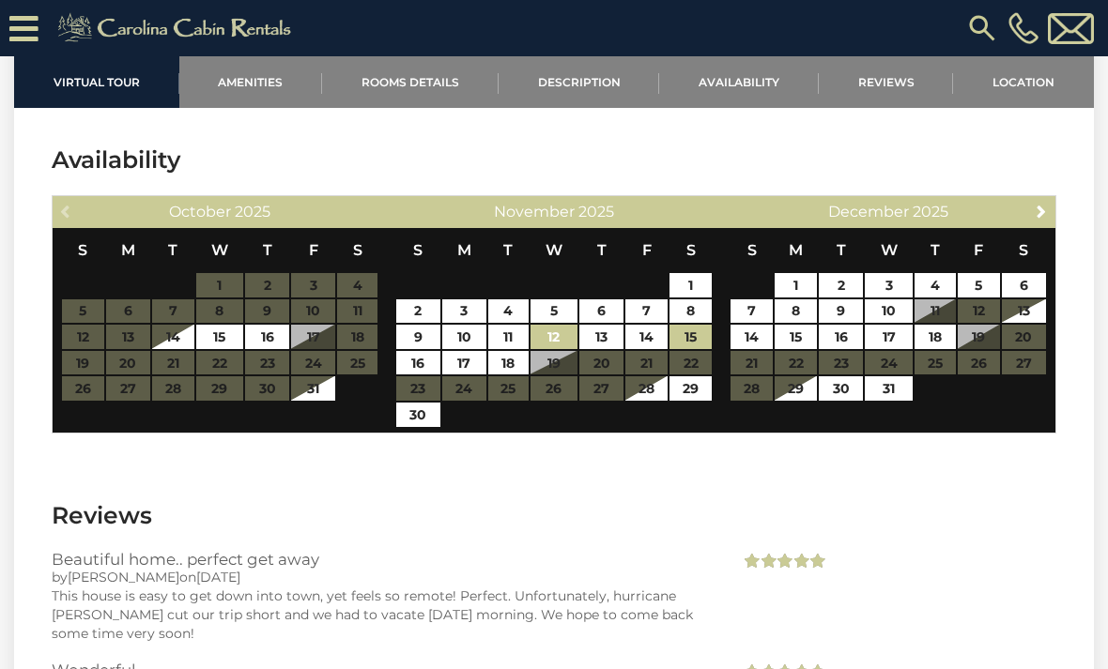
click at [540, 348] on link "12" at bounding box center [554, 337] width 48 height 24
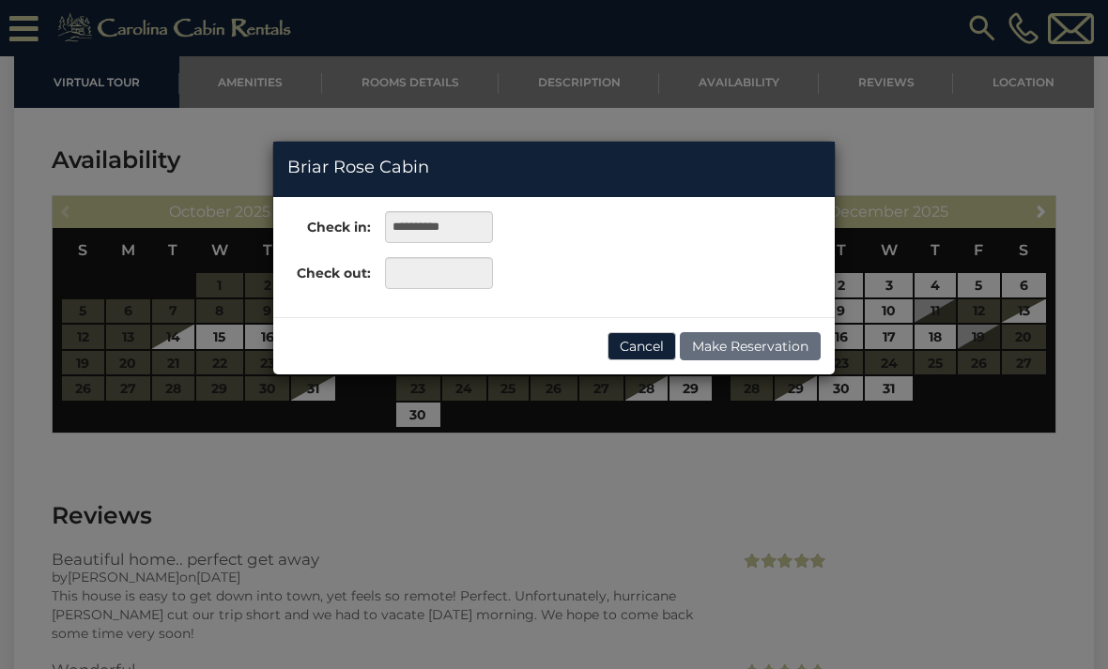
click at [626, 356] on button "Cancel" at bounding box center [641, 346] width 69 height 28
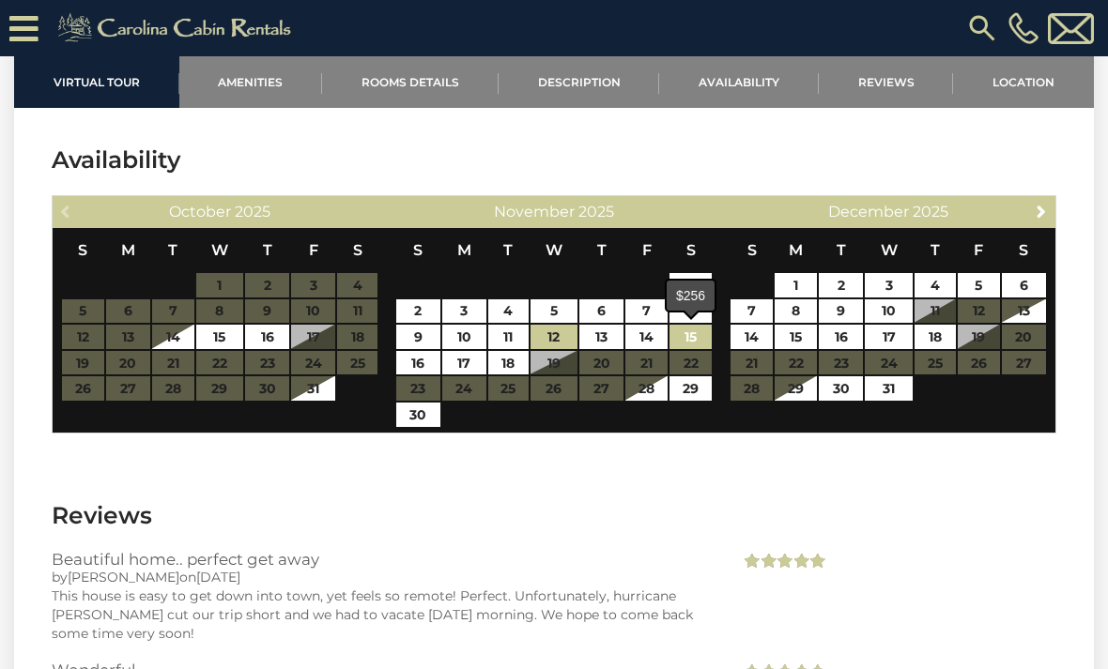
click at [694, 340] on link "15" at bounding box center [690, 337] width 42 height 24
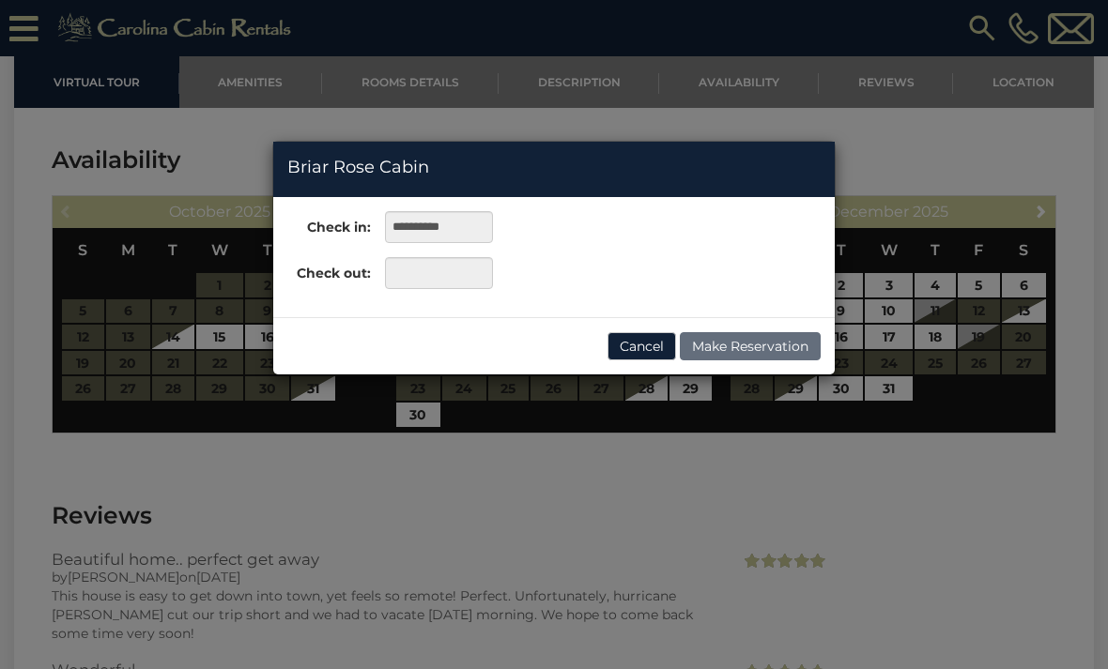
click at [628, 359] on button "Cancel" at bounding box center [641, 346] width 69 height 28
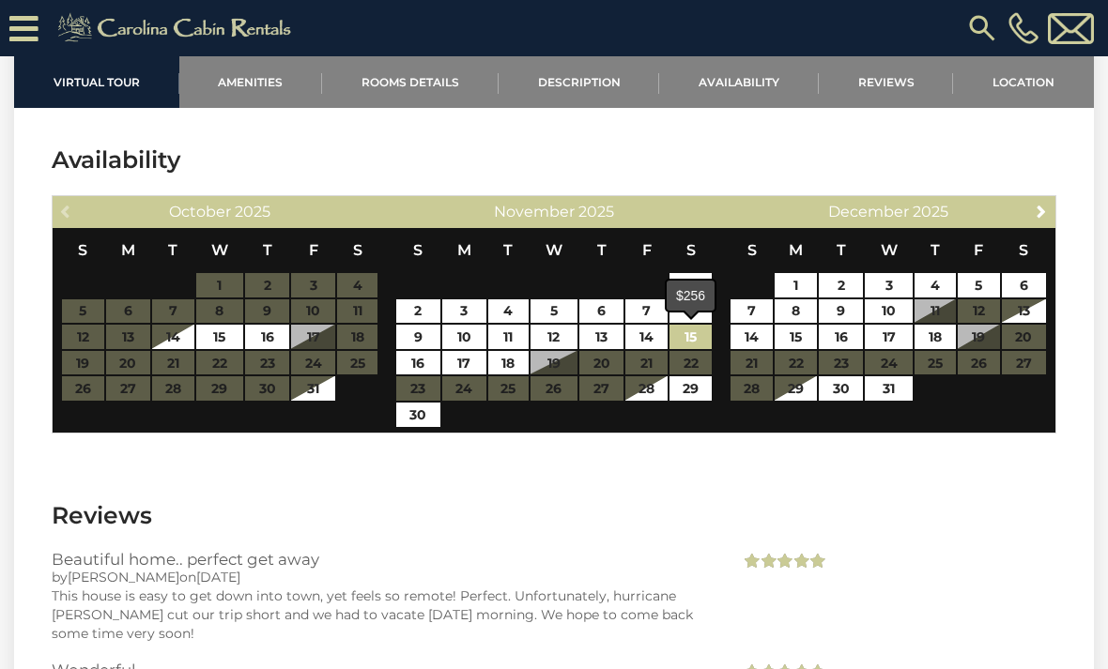
click at [701, 339] on link "15" at bounding box center [690, 337] width 42 height 24
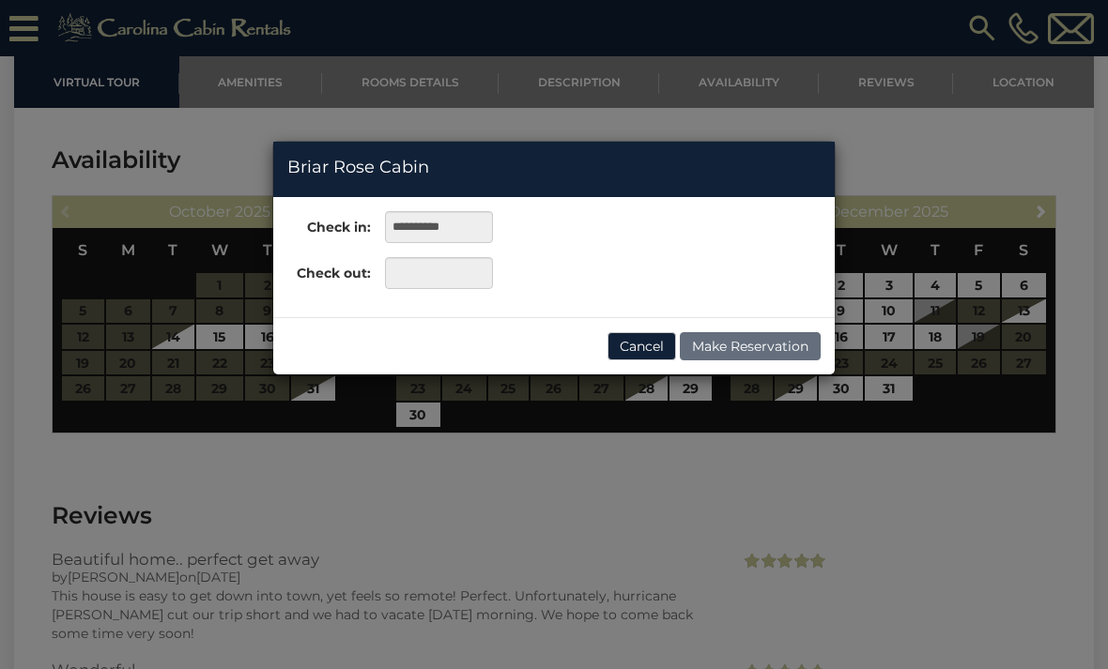
click at [651, 359] on button "Cancel" at bounding box center [641, 346] width 69 height 28
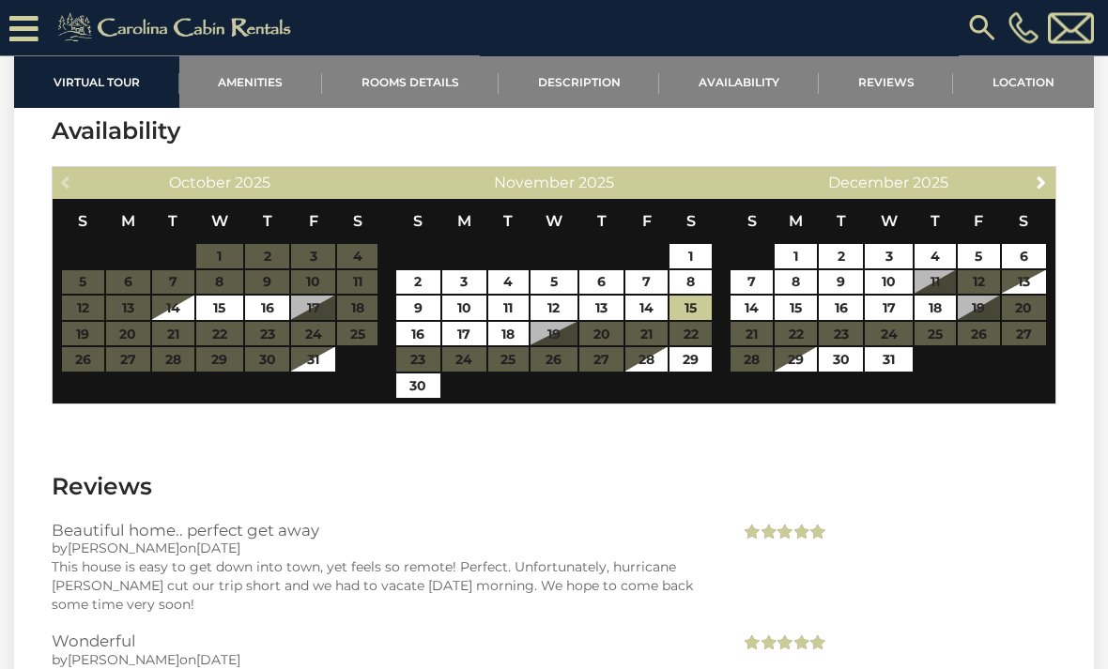
scroll to position [3244, 0]
click at [702, 311] on link "15" at bounding box center [690, 308] width 42 height 24
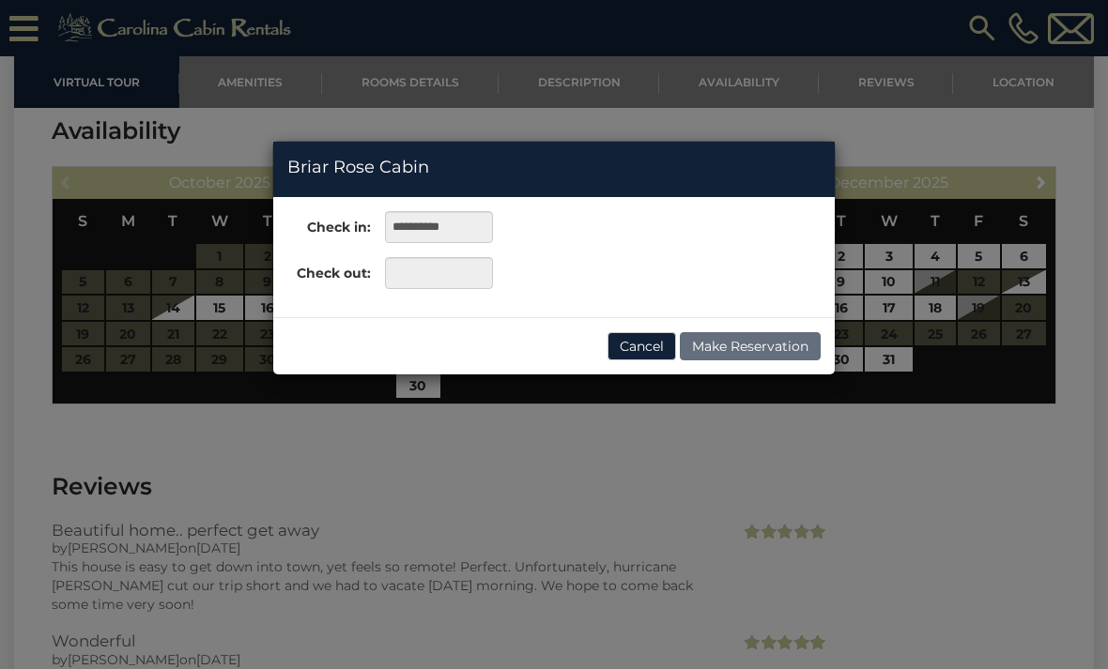
click at [668, 345] on button "Cancel" at bounding box center [641, 346] width 69 height 28
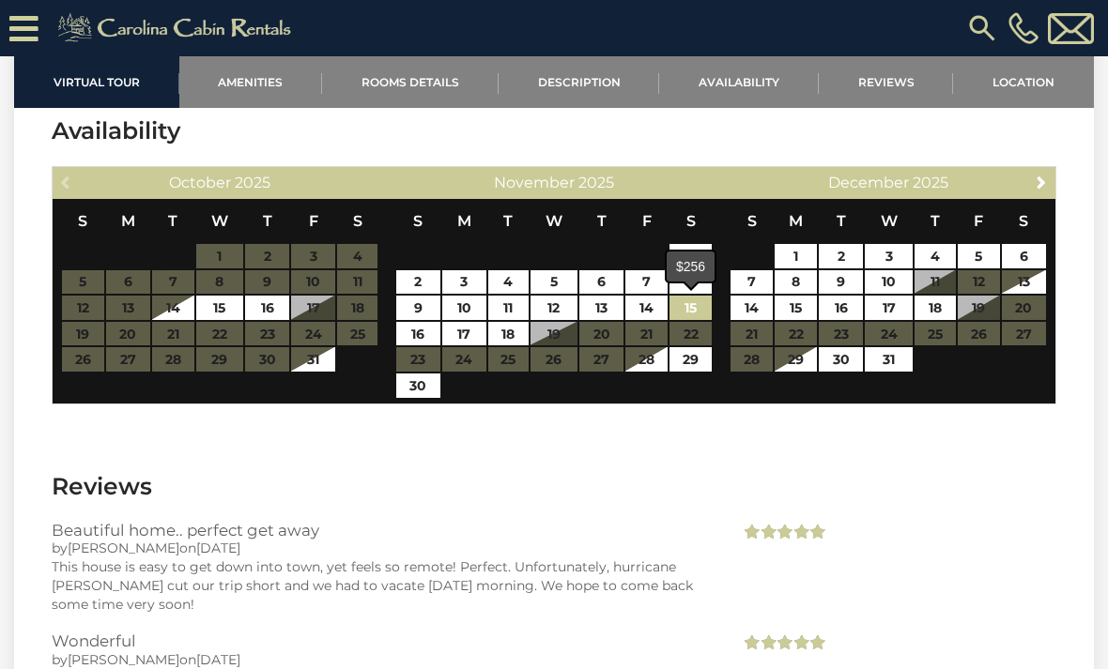
click at [694, 308] on link "15" at bounding box center [690, 308] width 42 height 24
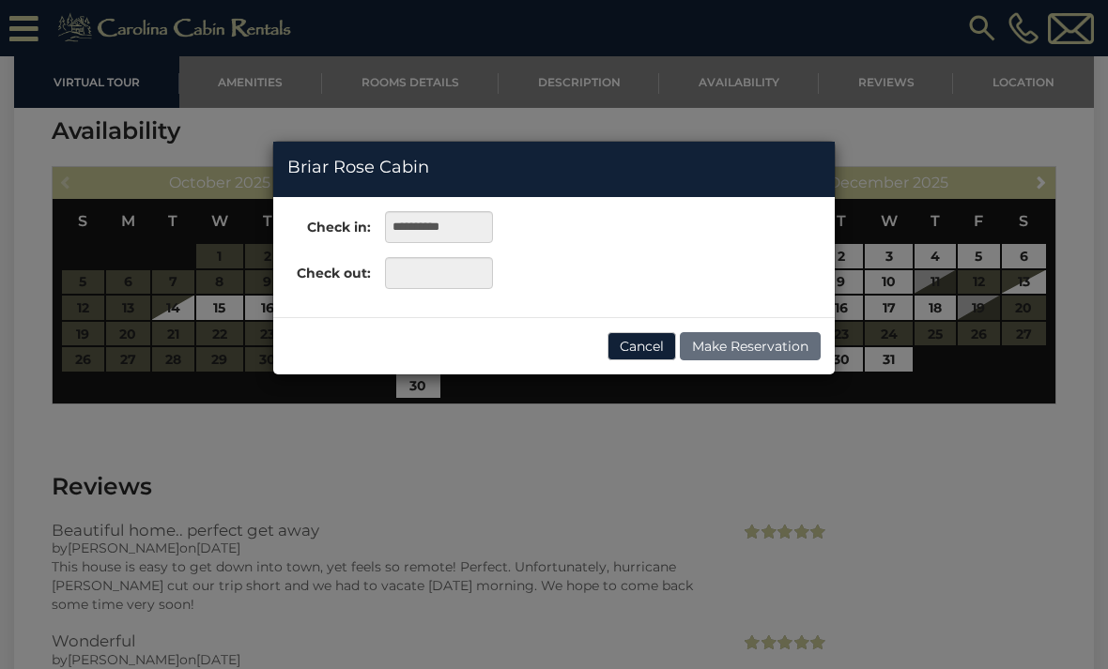
click at [648, 353] on button "Cancel" at bounding box center [641, 346] width 69 height 28
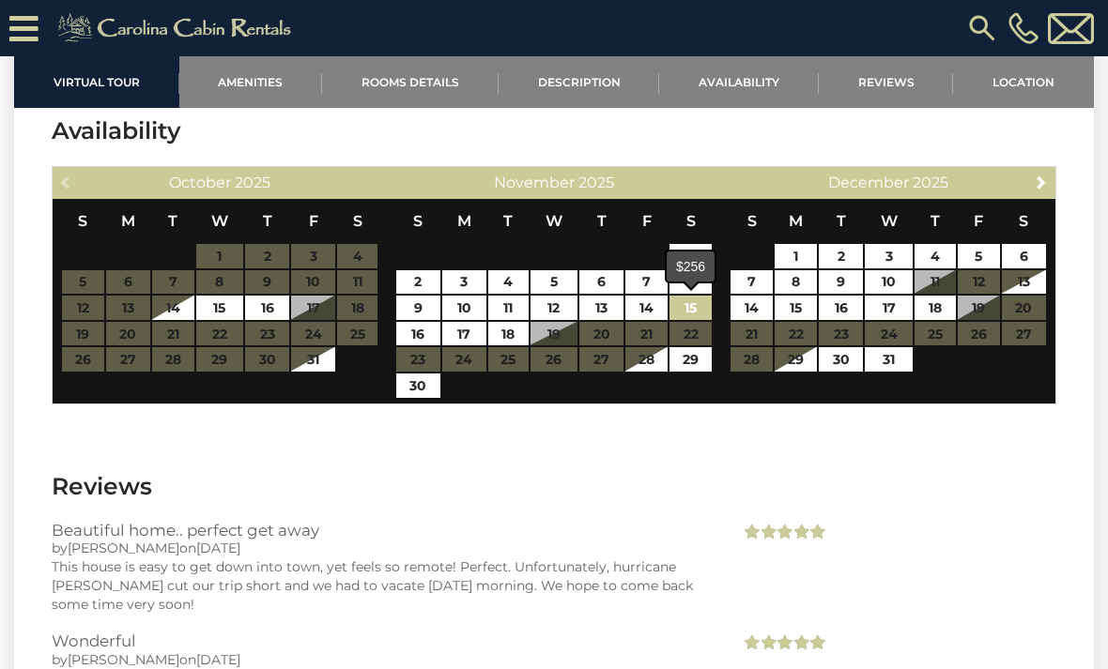
click at [696, 319] on link "15" at bounding box center [690, 308] width 42 height 24
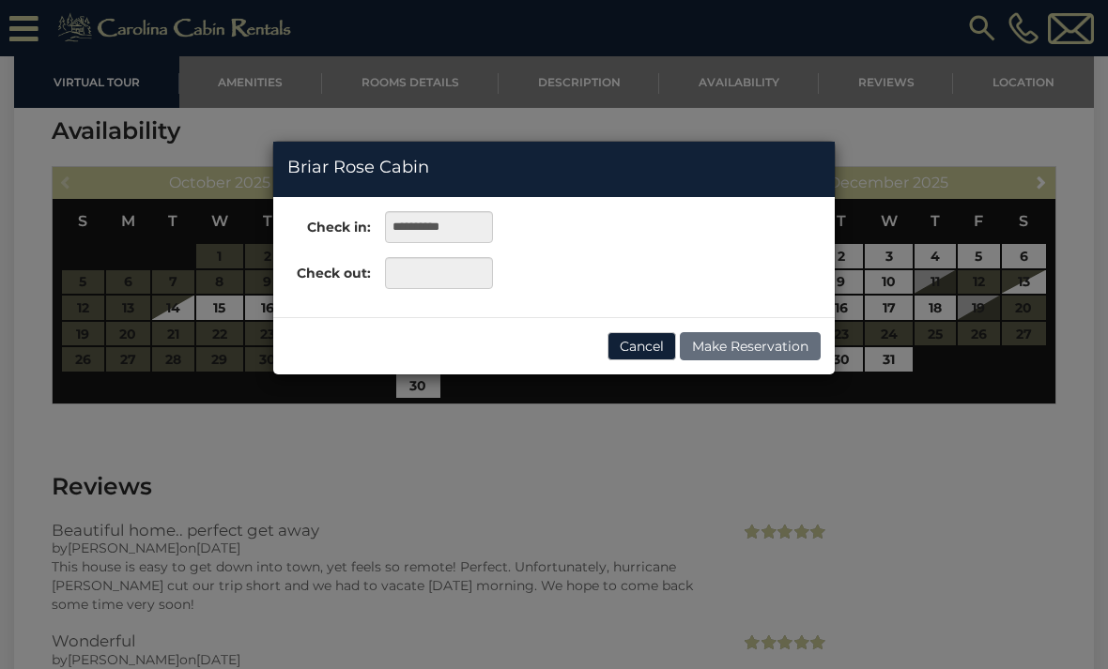
click at [643, 358] on button "Cancel" at bounding box center [641, 346] width 69 height 28
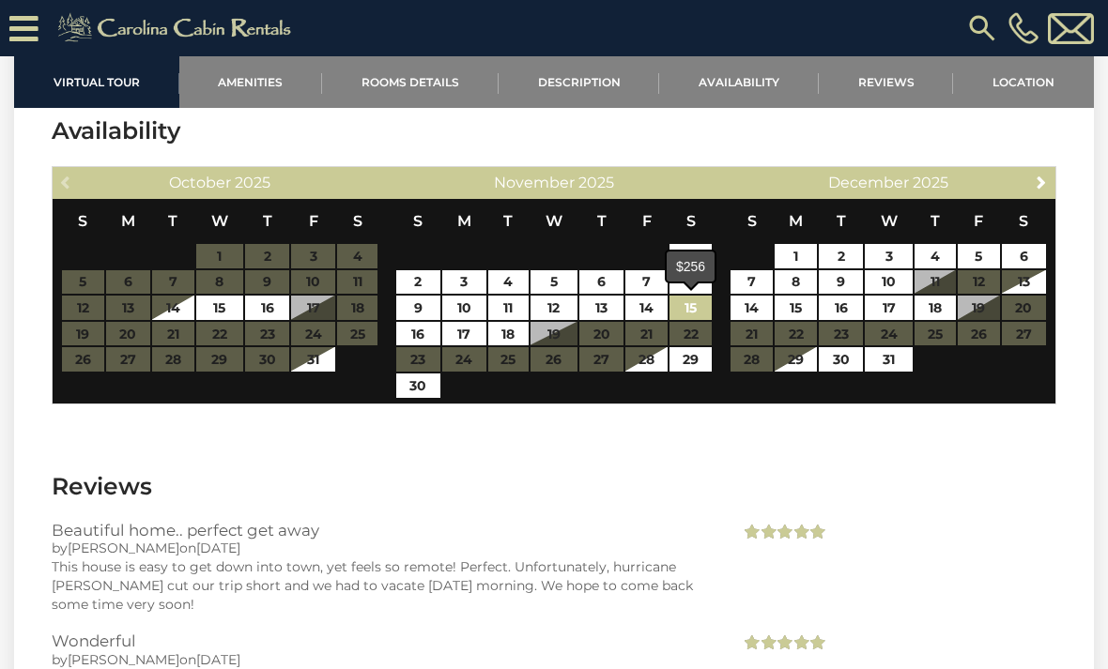
click at [691, 314] on link "15" at bounding box center [690, 308] width 42 height 24
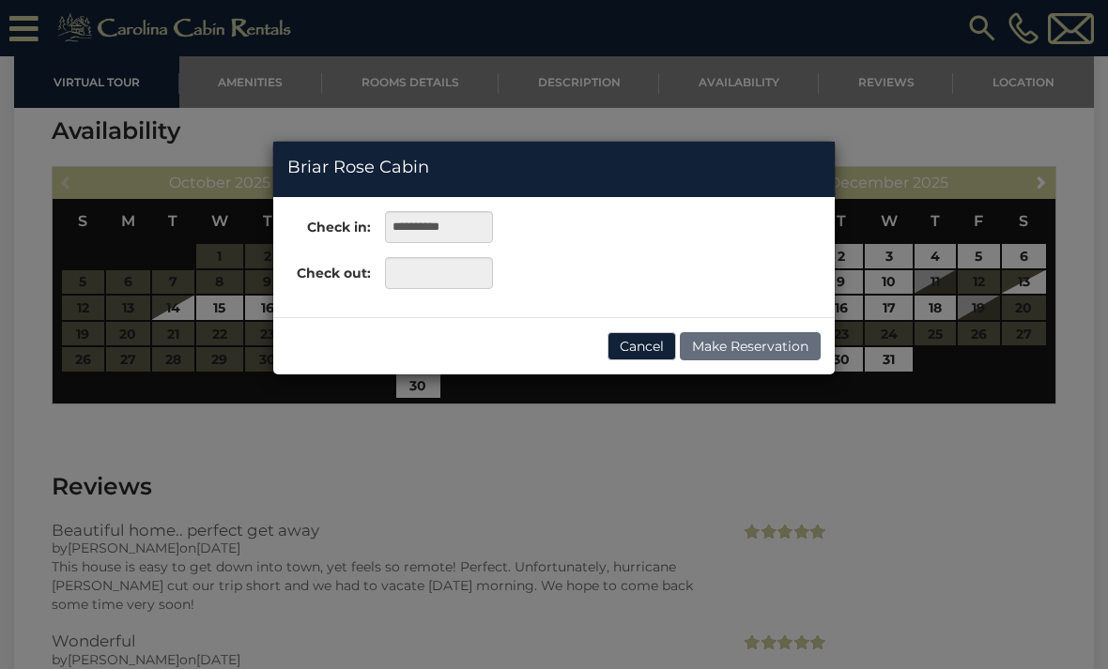
click at [642, 352] on button "Cancel" at bounding box center [641, 346] width 69 height 28
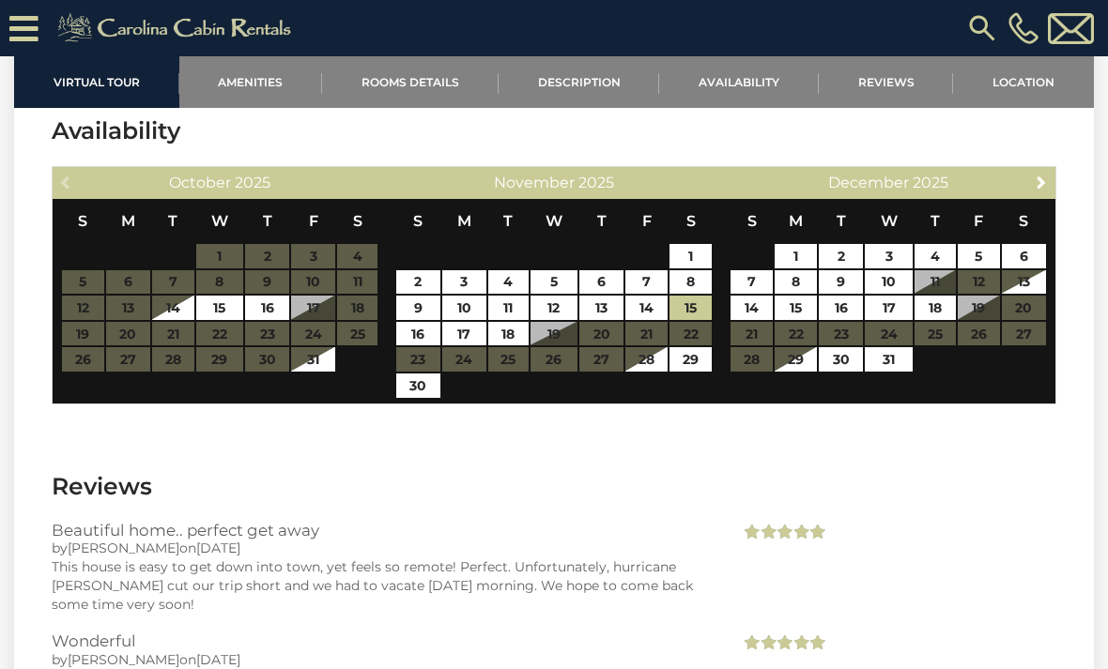
click at [551, 345] on table "S M T W T F S 1 2 3 4 5 6 7 8 9 10 11 12 13 14 15 16 17 18 19 20 21 22 23 24 25…" at bounding box center [553, 299] width 317 height 200
click at [544, 335] on table "S M T W T F S 1 2 3 4 5 6 7 8 9 10 11 12 13 14 15 16 17 18 19 20 21 22 23 24 25…" at bounding box center [553, 299] width 317 height 200
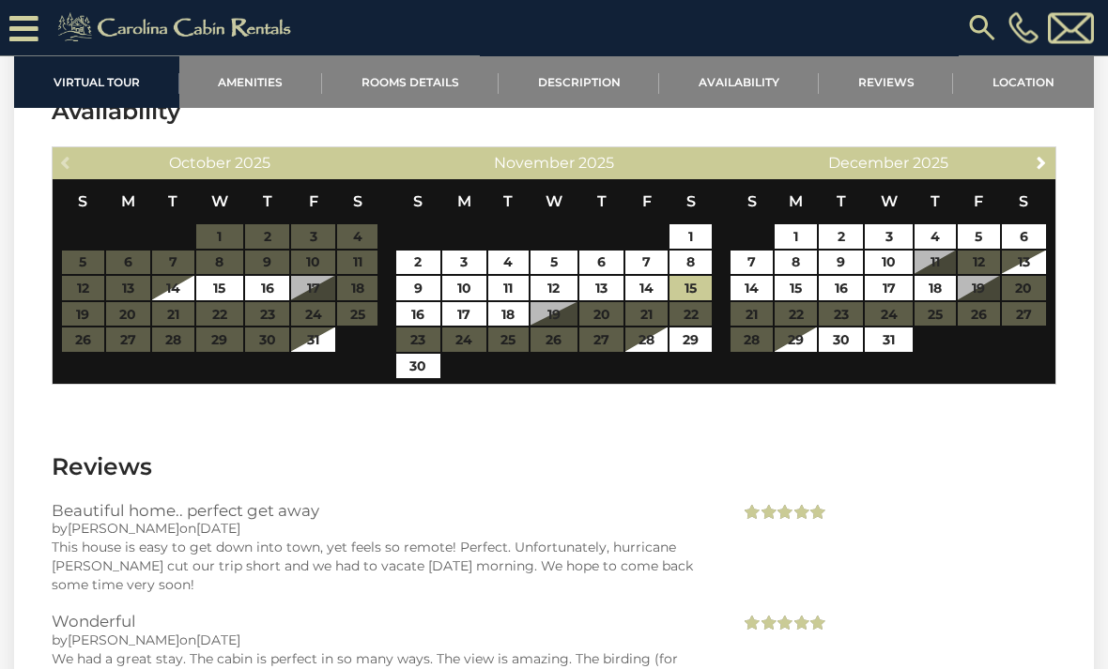
scroll to position [3263, 0]
click at [563, 317] on table "S M T W T F S 1 2 3 4 5 6 7 8 9 10 11 12 13 14 15 16 17 18 19 20 21 22 23 24 25…" at bounding box center [553, 279] width 317 height 200
click at [685, 295] on link "15" at bounding box center [690, 288] width 42 height 24
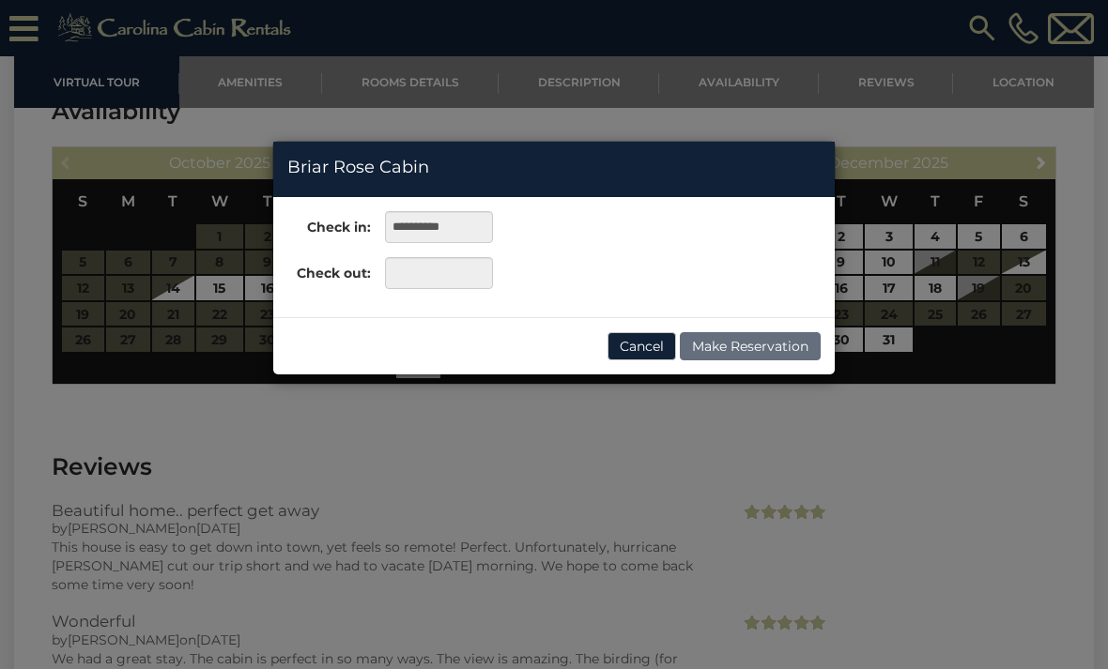
click at [651, 347] on button "Cancel" at bounding box center [641, 346] width 69 height 28
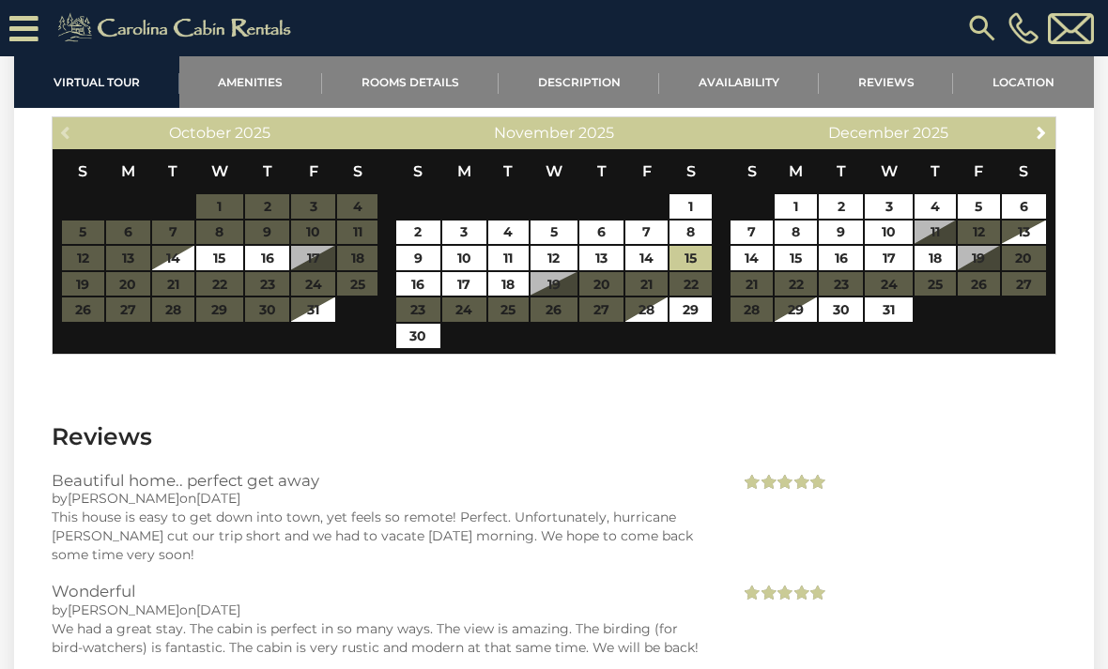
scroll to position [3289, 0]
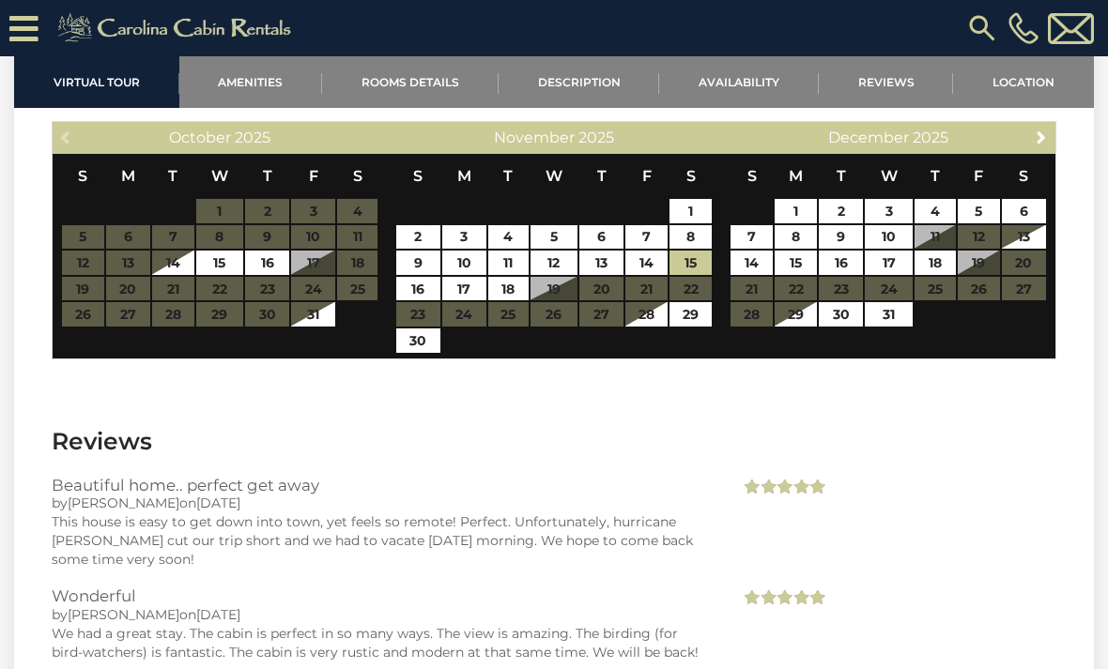
click at [591, 427] on h3 "Reviews" at bounding box center [554, 441] width 1005 height 33
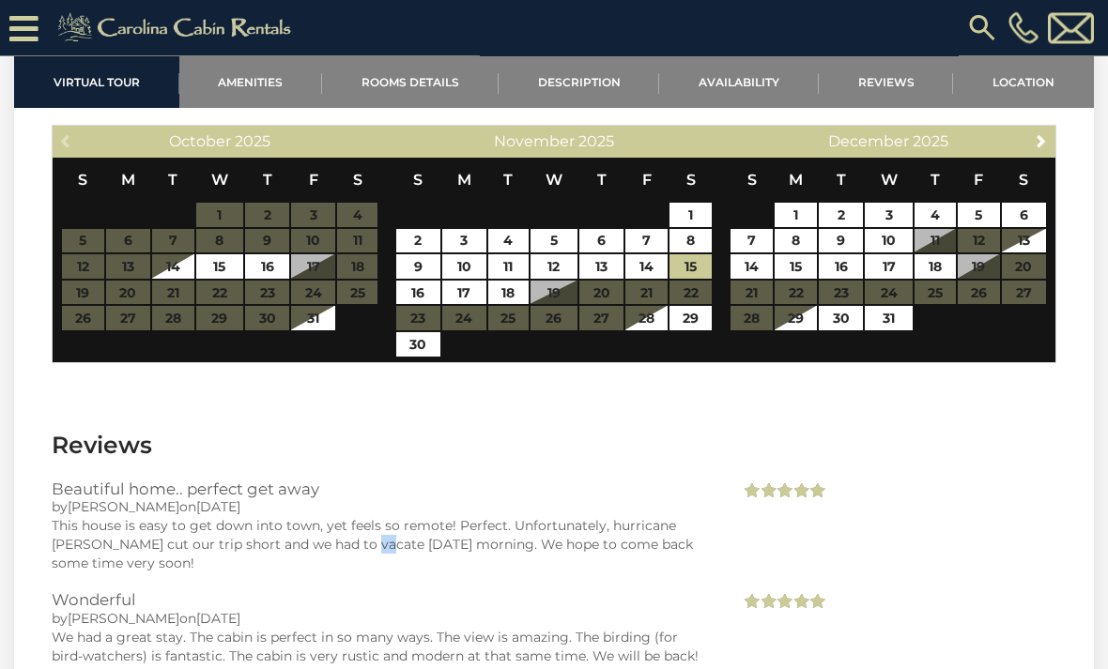
scroll to position [3287, 0]
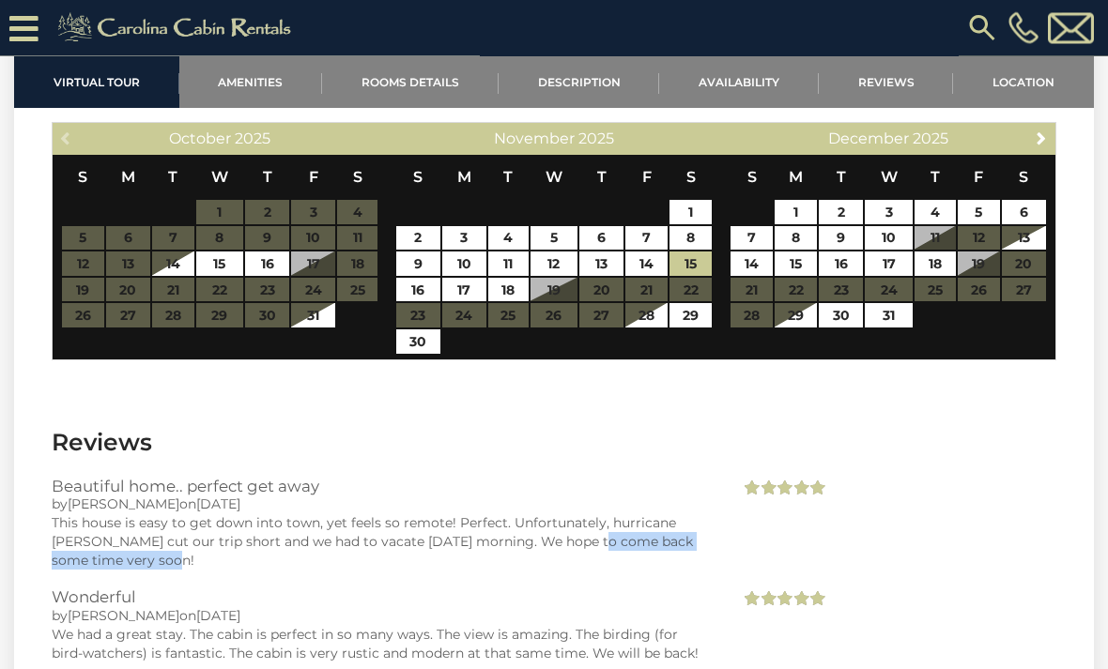
click at [589, 600] on h3 "Wonderful" at bounding box center [382, 598] width 660 height 17
click at [628, 654] on div "We had a great stay. The cabin is perfect in so many ways. The view is amazing.…" at bounding box center [382, 645] width 660 height 38
click at [690, 607] on div "by Glenn on 07/08/2024" at bounding box center [382, 616] width 660 height 19
click at [744, 575] on div "Beautiful home.. perfect get away by Walter on 09/29/2024 This house is easy to…" at bounding box center [554, 534] width 1033 height 111
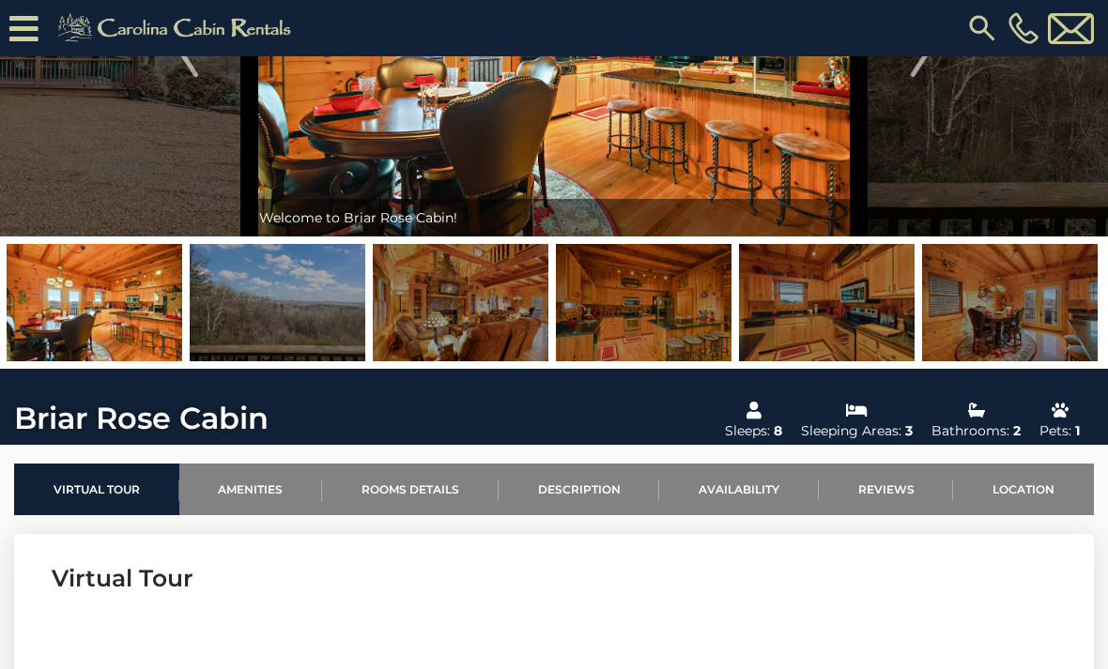
scroll to position [0, 0]
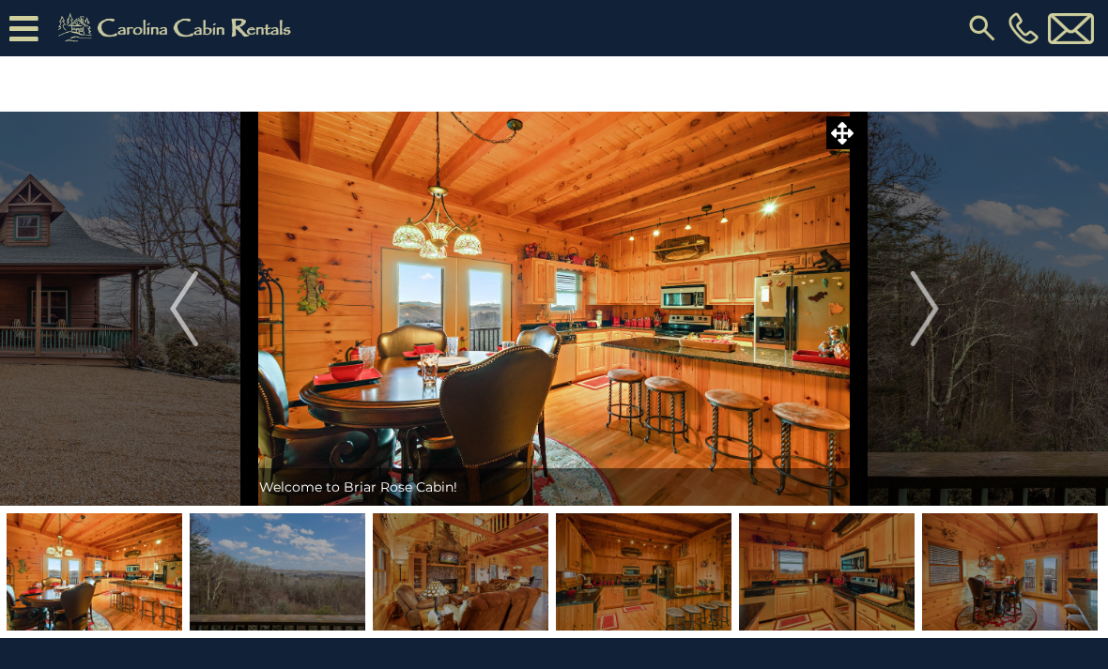
click at [9, 30] on icon at bounding box center [23, 28] width 29 height 33
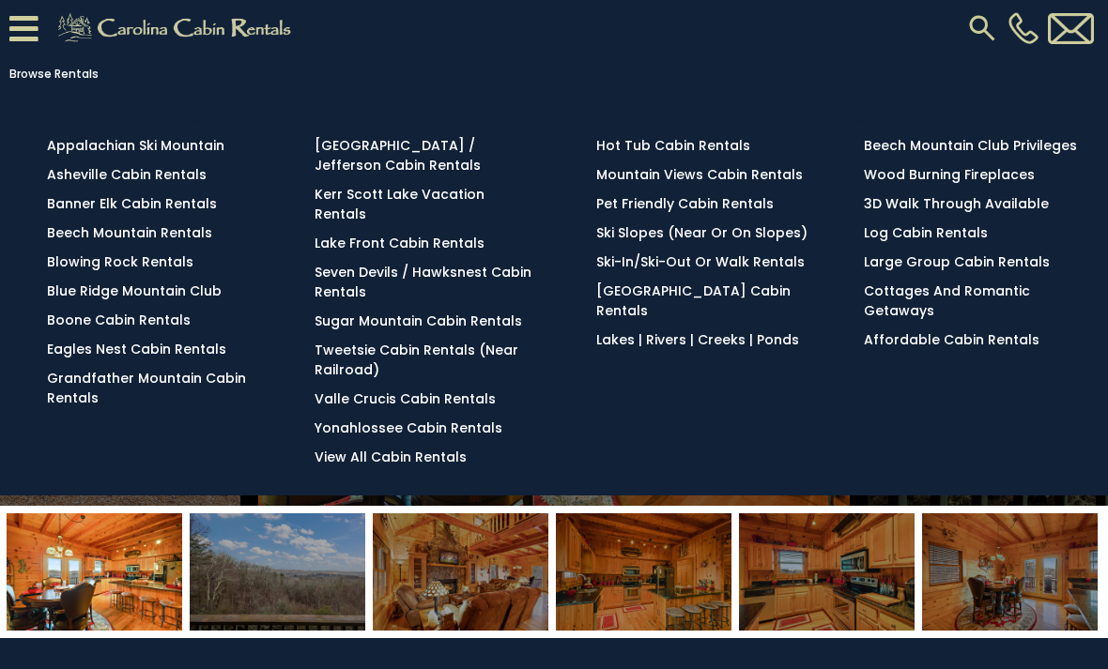
click at [431, 449] on link "View All Cabin Rentals" at bounding box center [391, 457] width 152 height 19
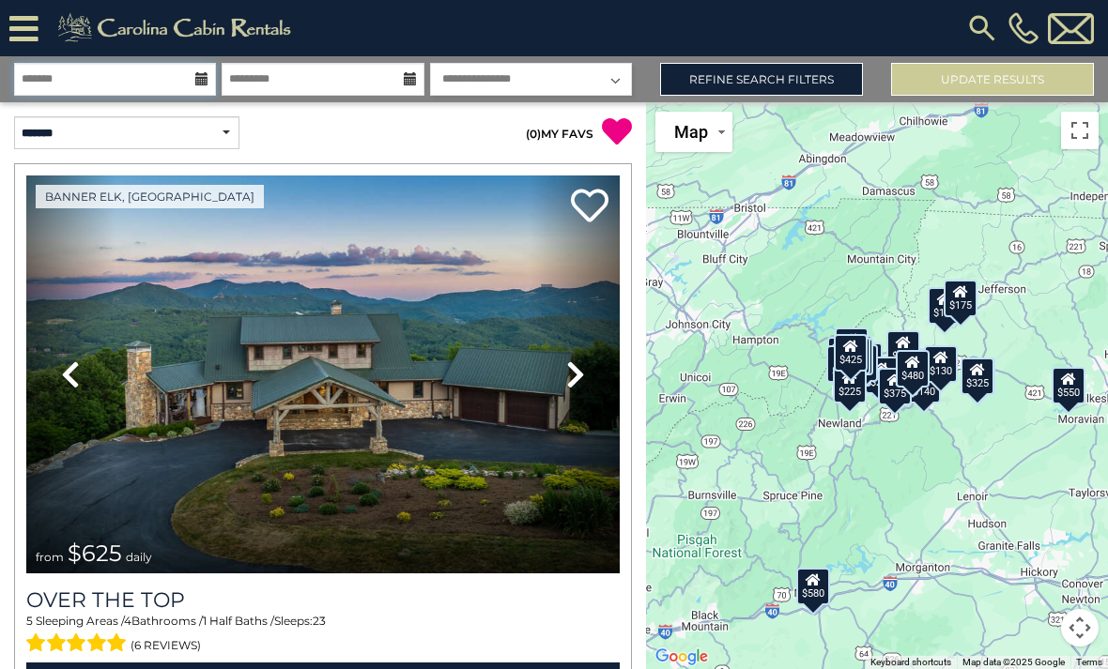
click at [89, 76] on input "text" at bounding box center [115, 79] width 202 height 33
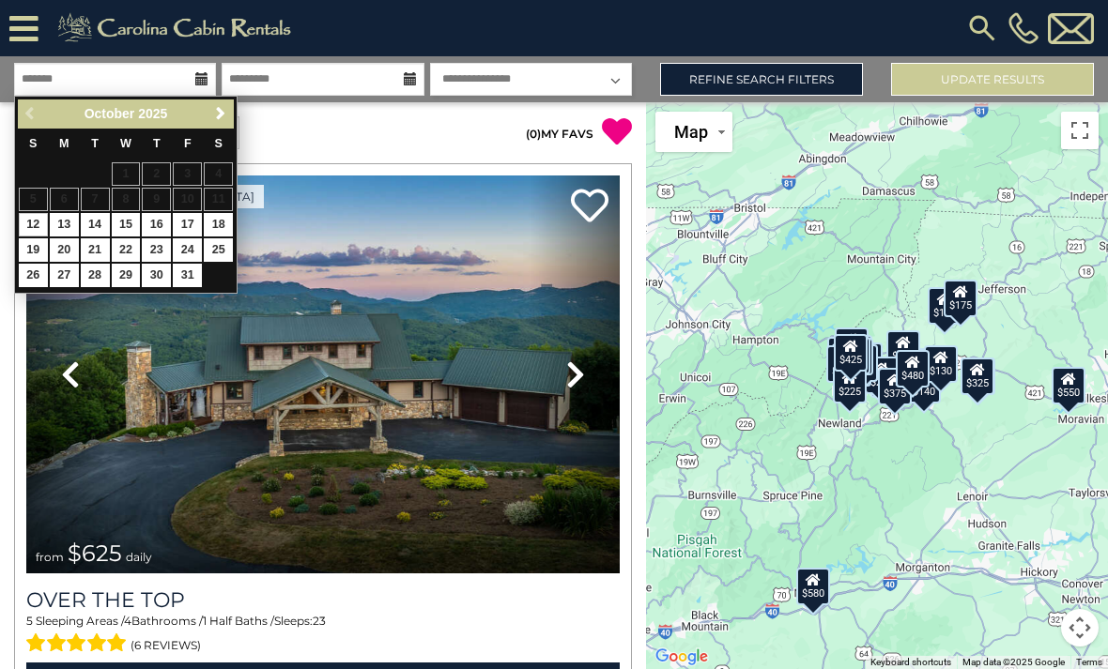
click at [223, 115] on span "Next" at bounding box center [220, 113] width 15 height 15
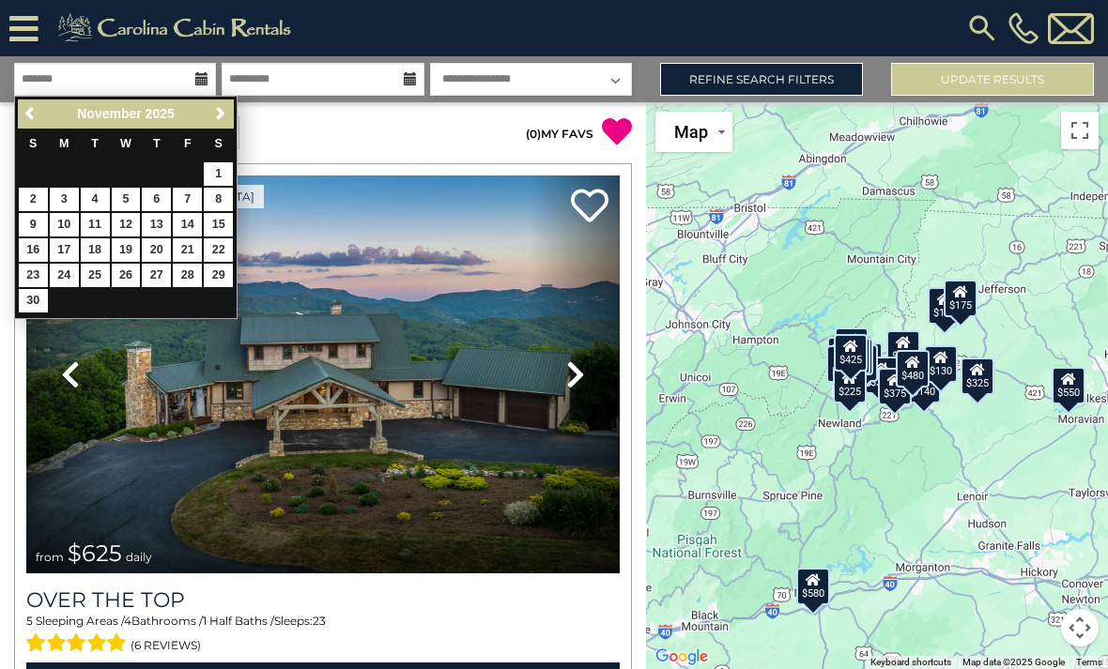
click at [216, 225] on link "15" at bounding box center [218, 224] width 29 height 23
type input "********"
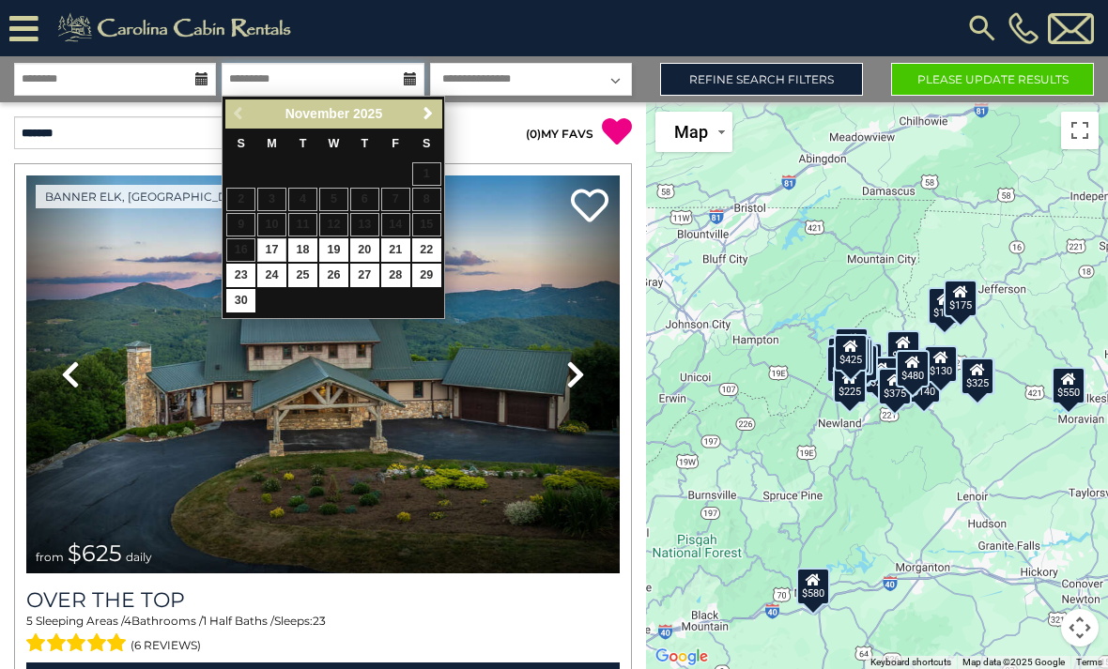
click at [327, 80] on input "text" at bounding box center [323, 79] width 202 height 33
click at [360, 253] on link "20" at bounding box center [364, 249] width 29 height 23
type input "********"
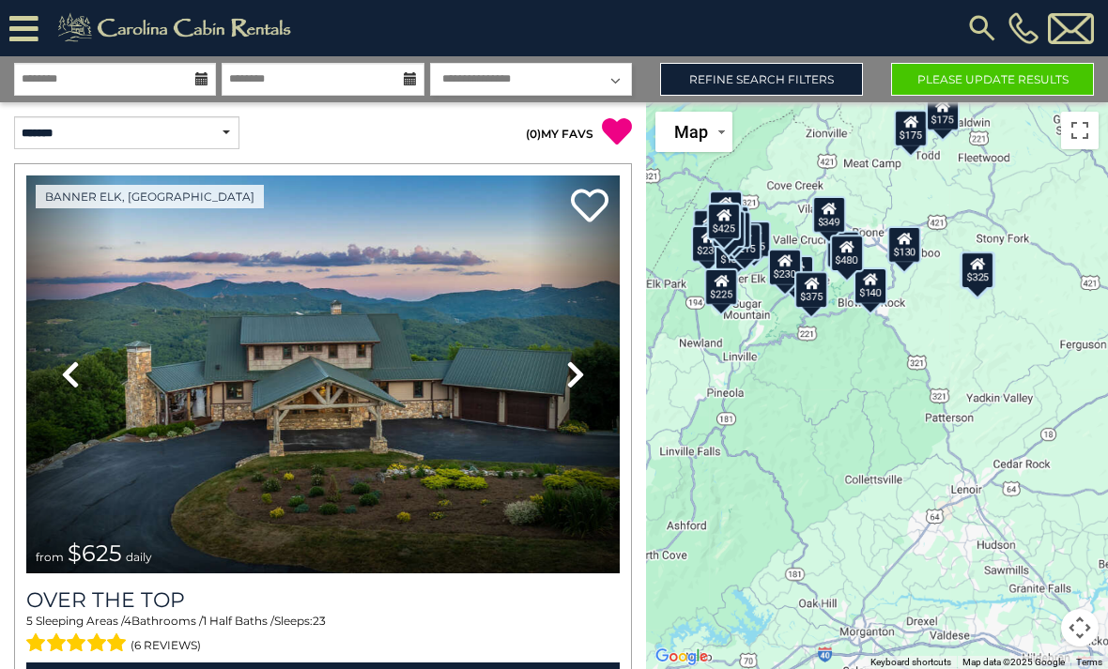
click at [1082, 127] on button "Toggle fullscreen view" at bounding box center [1080, 131] width 38 height 38
